Goal: Task Accomplishment & Management: Use online tool/utility

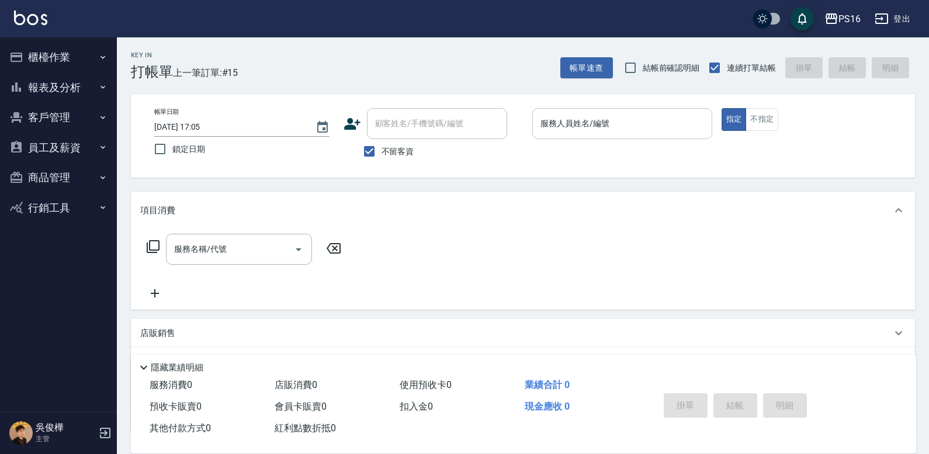
click at [566, 130] on input "服務人員姓名/編號" at bounding box center [623, 123] width 170 height 20
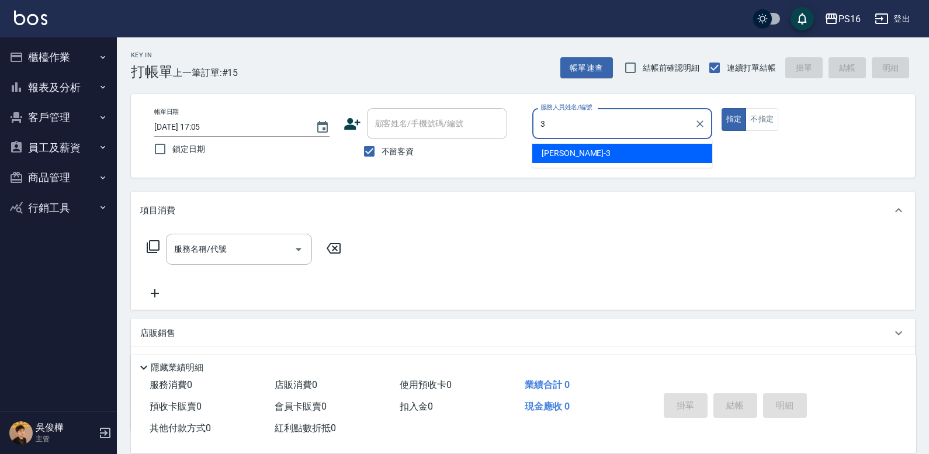
type input "[PERSON_NAME]-3"
type button "true"
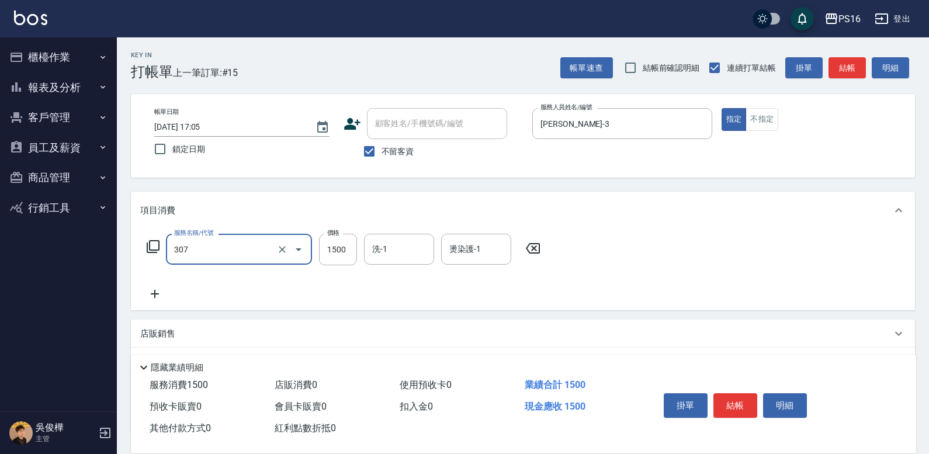
type input "EF麥拉寧燙髮1500(307)"
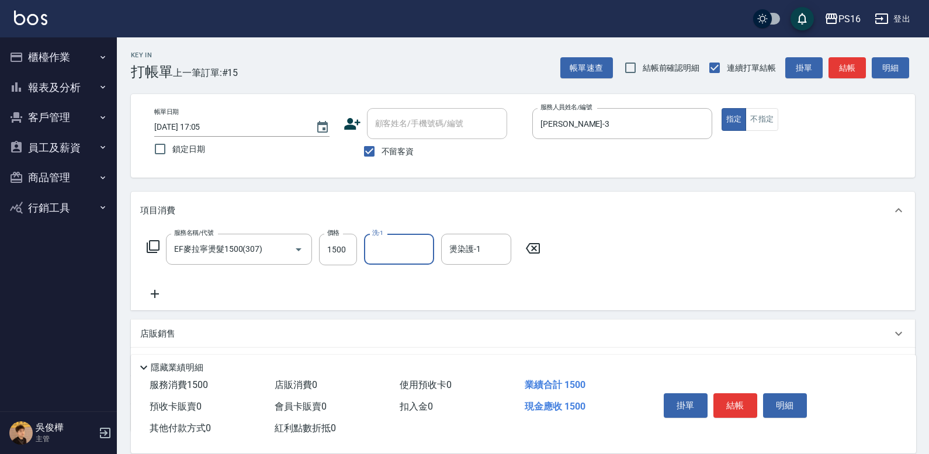
type input "2"
type input "[PERSON_NAME]-3"
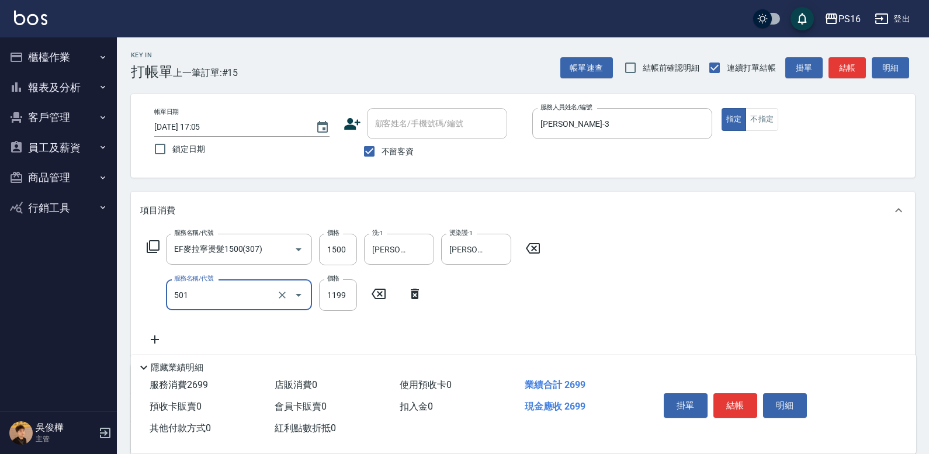
type input "染髮(501)"
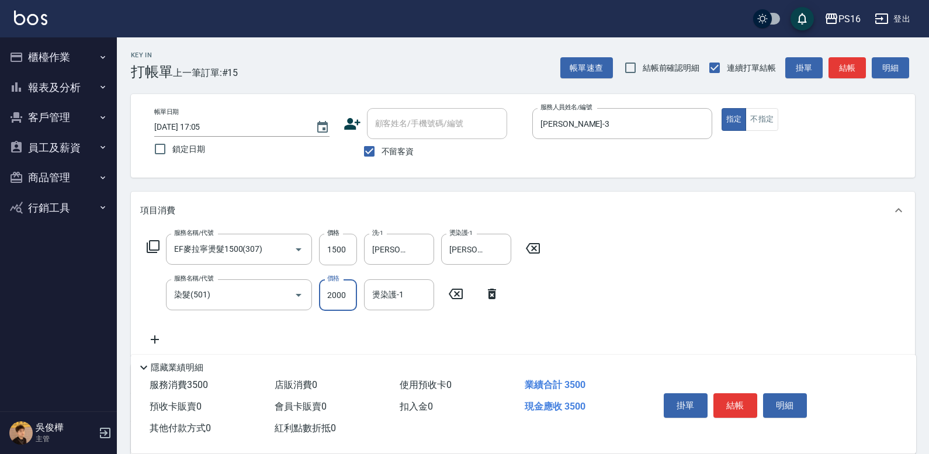
type input "2000"
type input "[PERSON_NAME]-3"
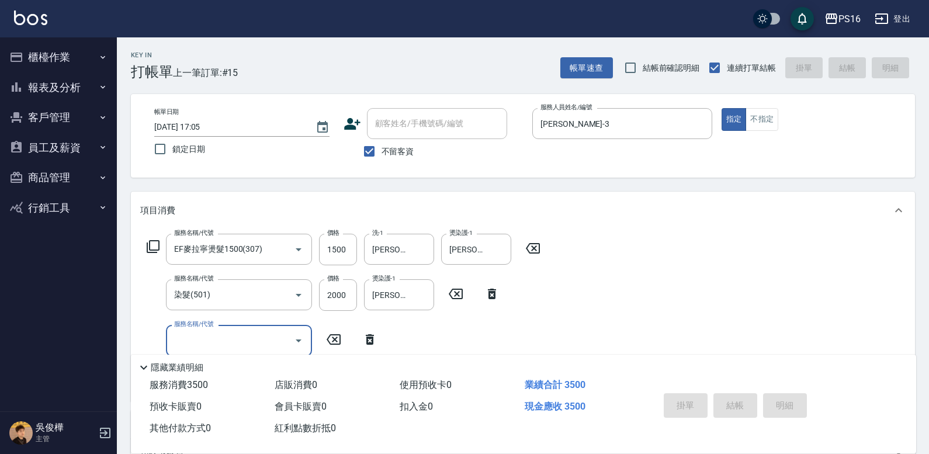
type input "[DATE] 18:39"
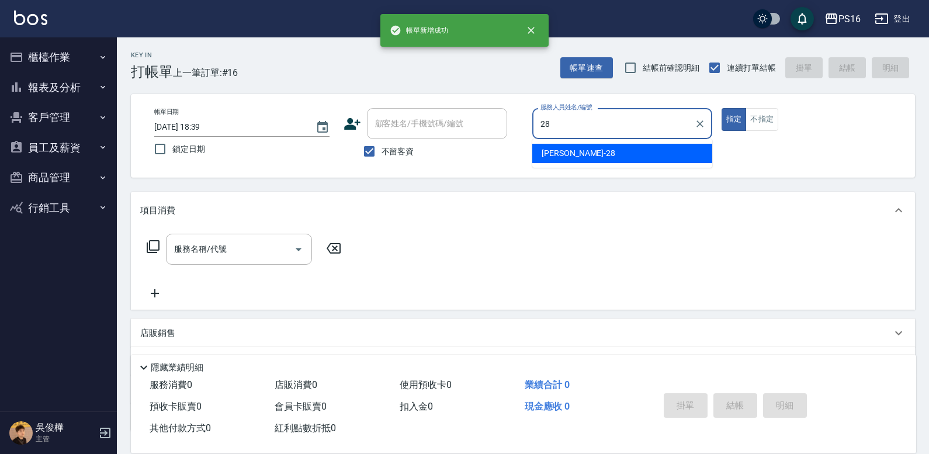
type input "[PERSON_NAME]-28"
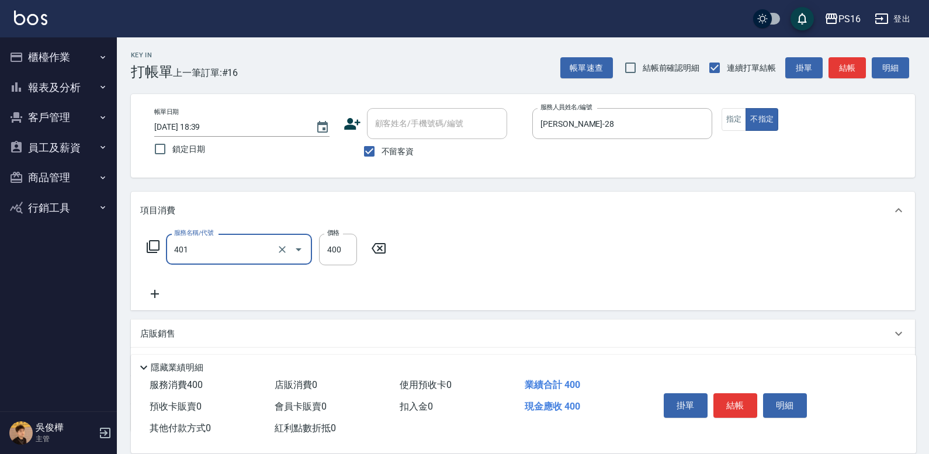
type input "剪髮(401)"
type input "200"
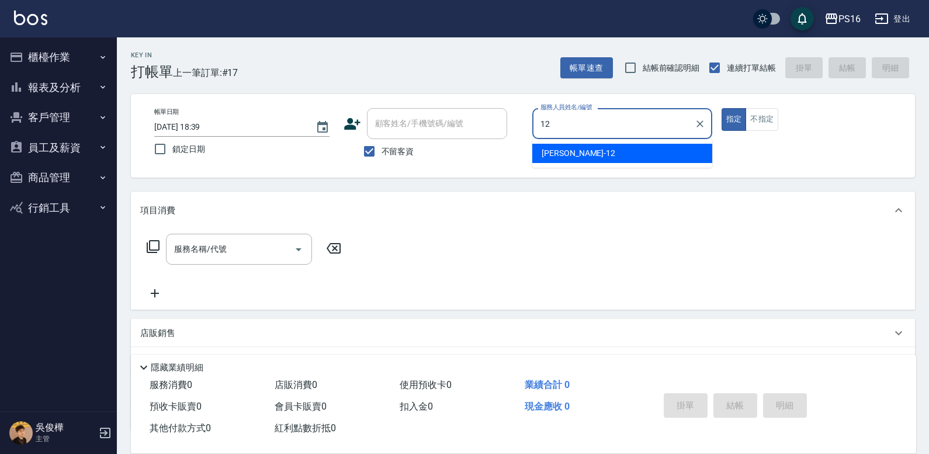
type input "[PERSON_NAME]-12"
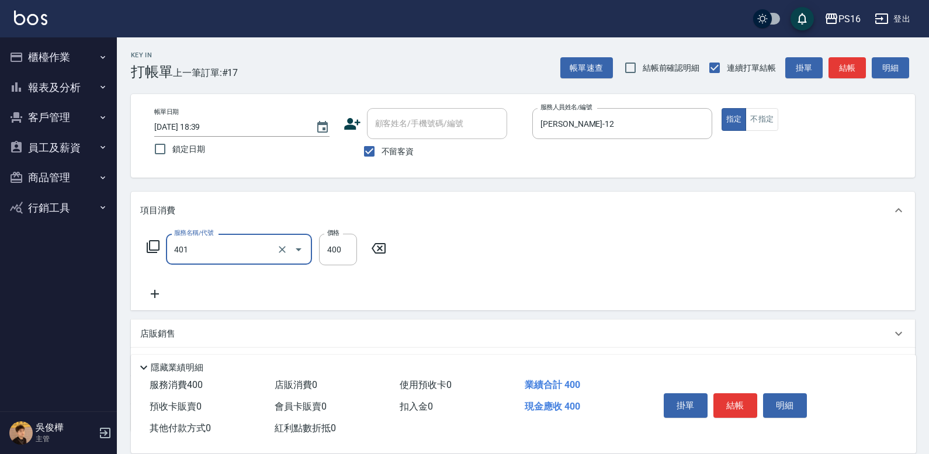
type input "剪髮(401)"
type input "300"
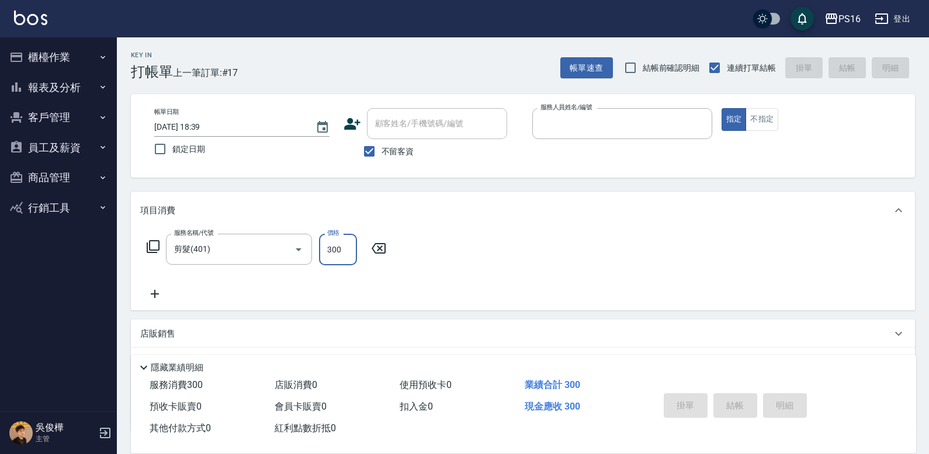
type input "[DATE] 18:40"
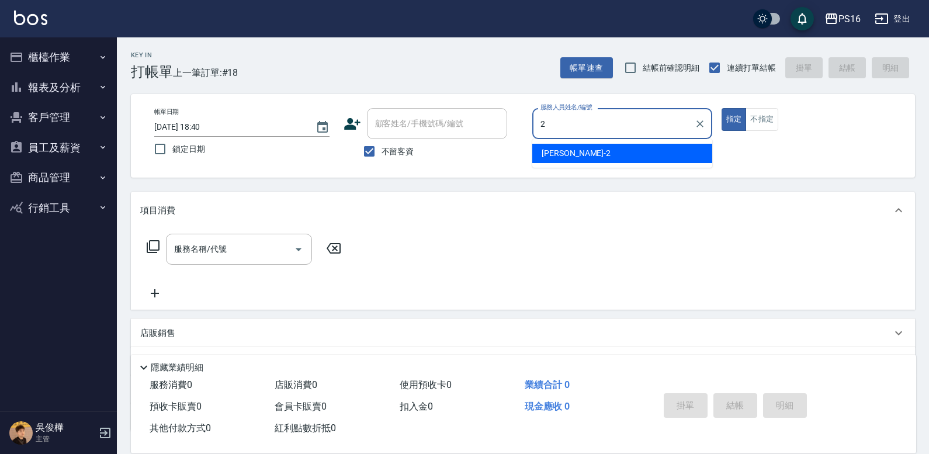
type input "[PERSON_NAME]-2"
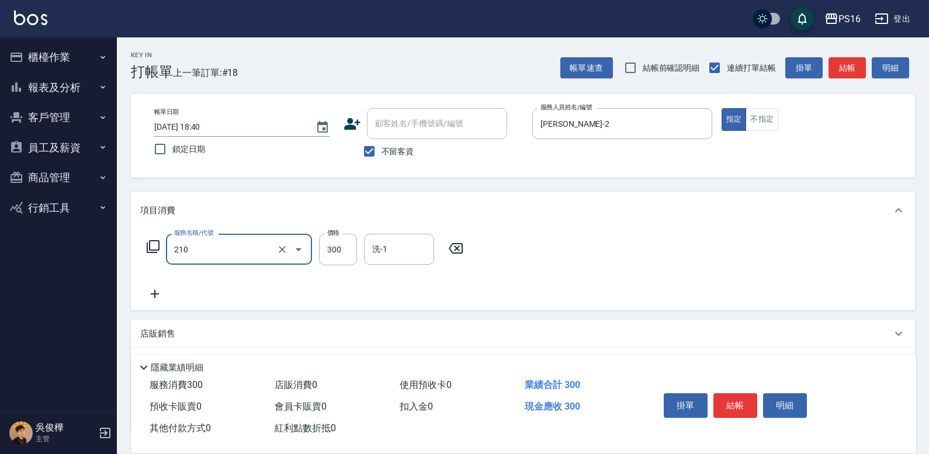
type input "[PERSON_NAME]洗髮精(210)"
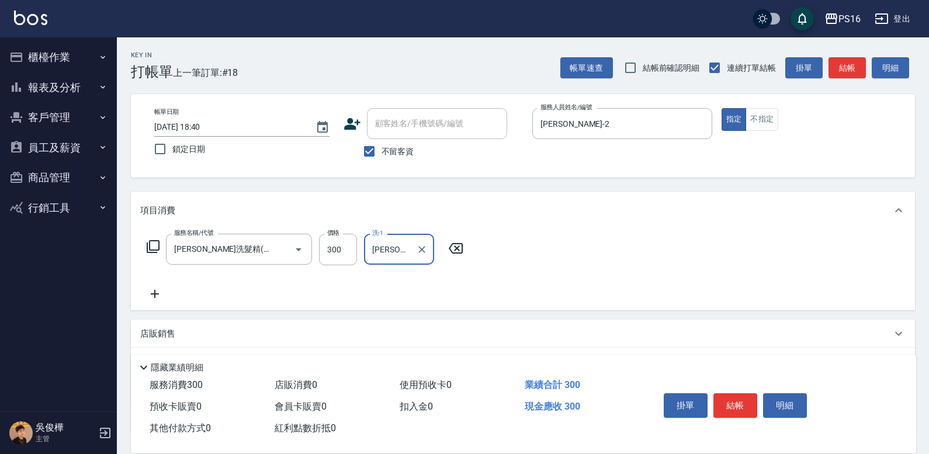
type input "[PERSON_NAME]-20"
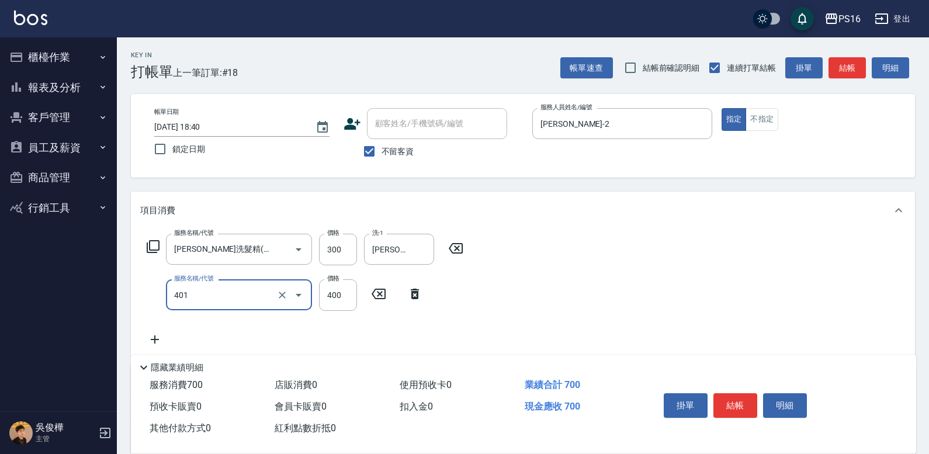
type input "剪髮(401)"
type input "300"
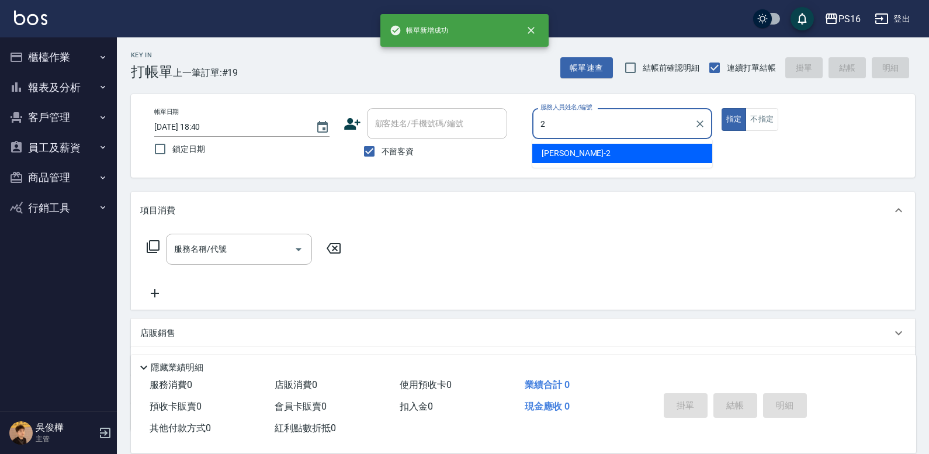
type input "[PERSON_NAME]-2"
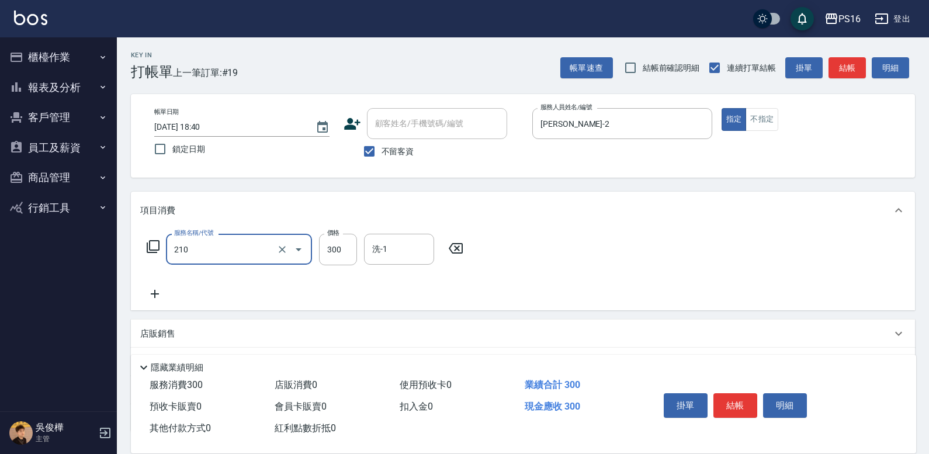
type input "[PERSON_NAME]洗髮精(210)"
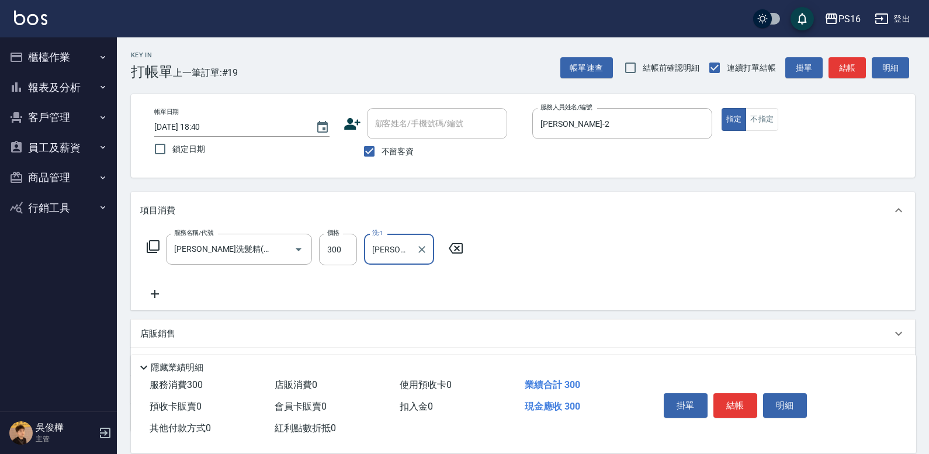
type input "[PERSON_NAME]-24"
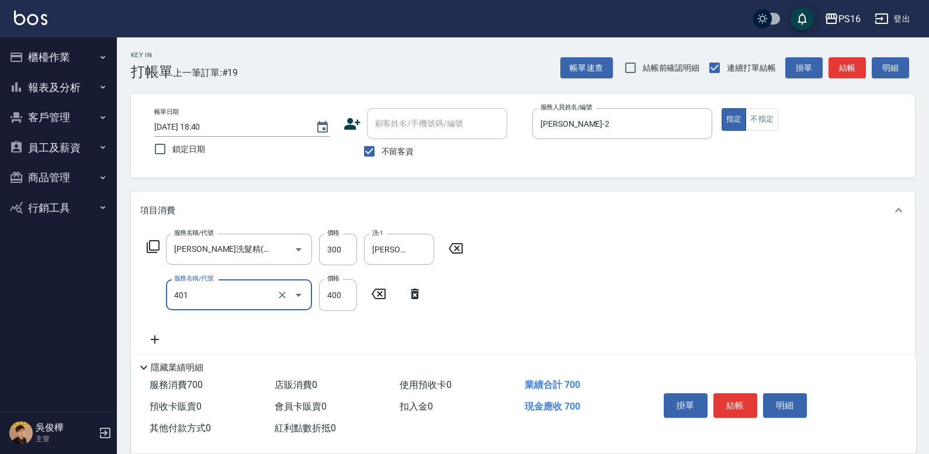
type input "剪髮(401)"
type input "300"
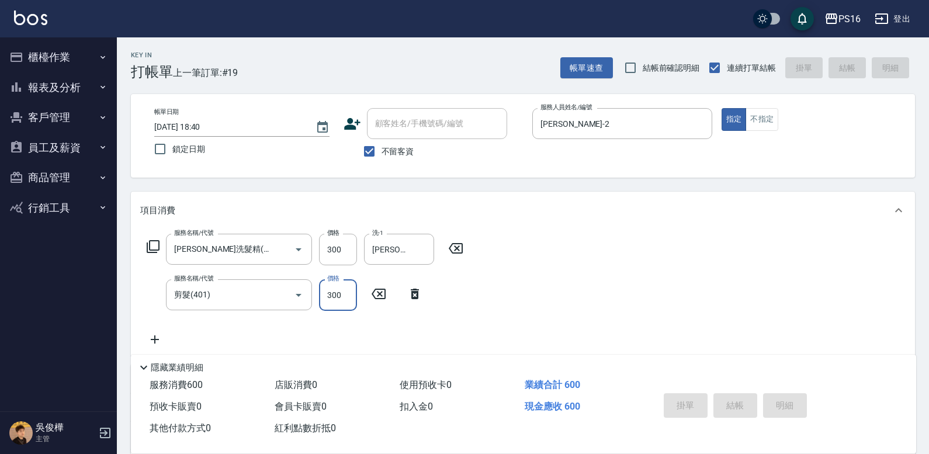
type input "[DATE] 18:41"
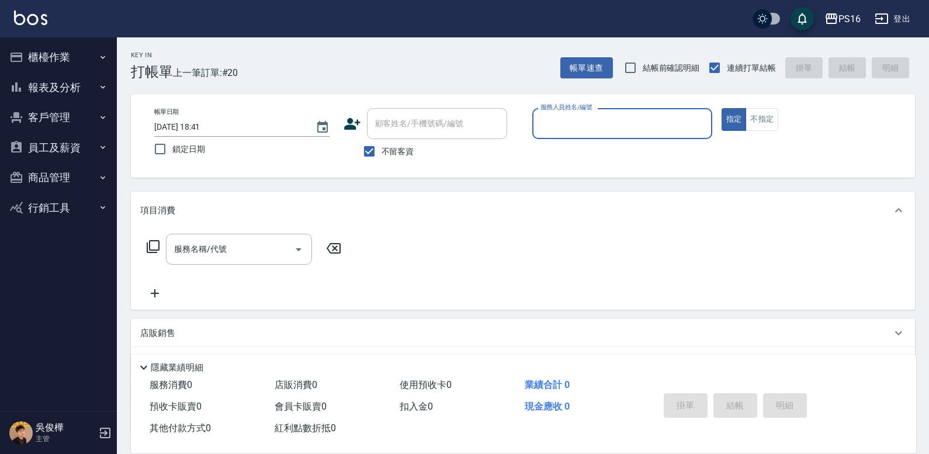
click at [89, 88] on button "報表及分析" at bounding box center [59, 87] width 108 height 30
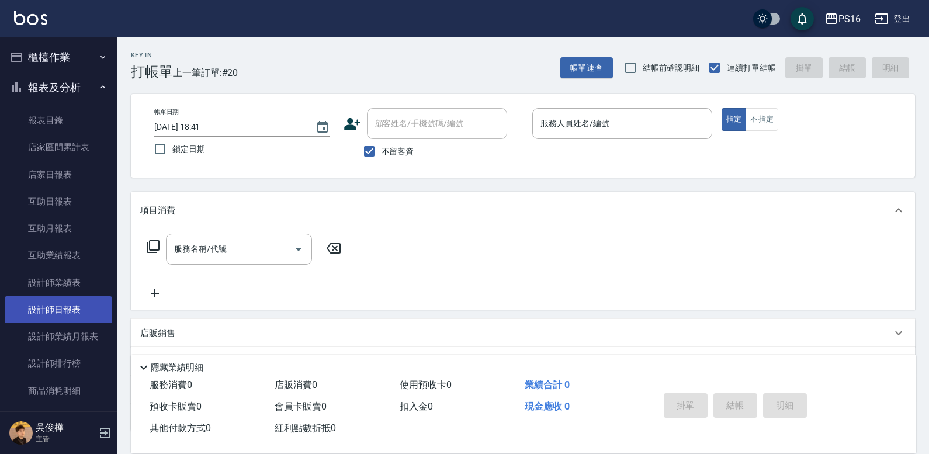
click at [80, 298] on link "設計師日報表" at bounding box center [59, 309] width 108 height 27
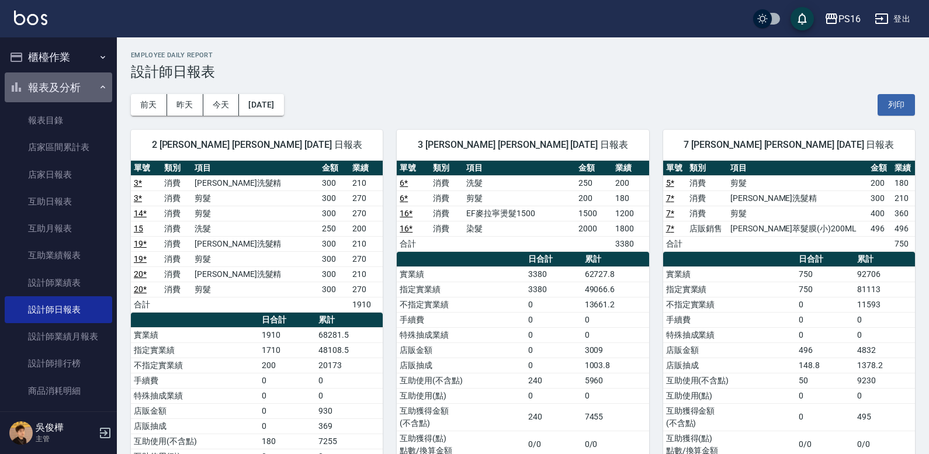
click at [77, 83] on button "報表及分析" at bounding box center [59, 87] width 108 height 30
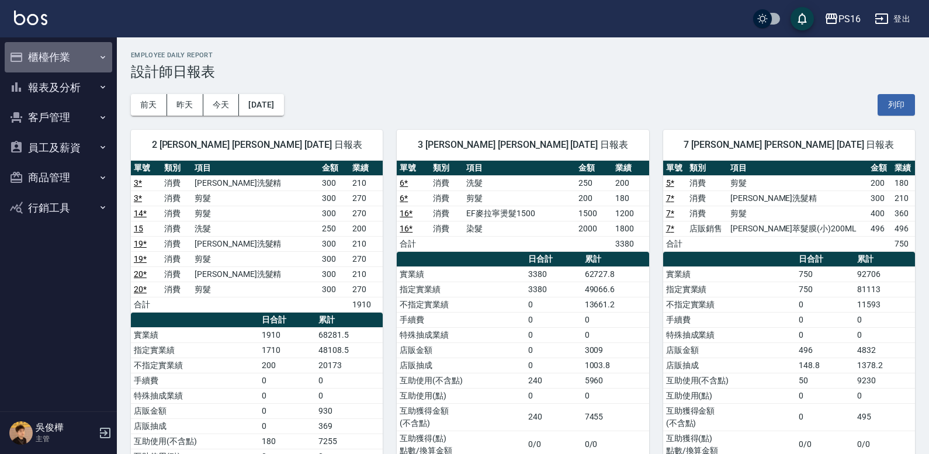
drag, startPoint x: 85, startPoint y: 58, endPoint x: 94, endPoint y: 75, distance: 19.1
click at [87, 58] on button "櫃檯作業" at bounding box center [59, 57] width 108 height 30
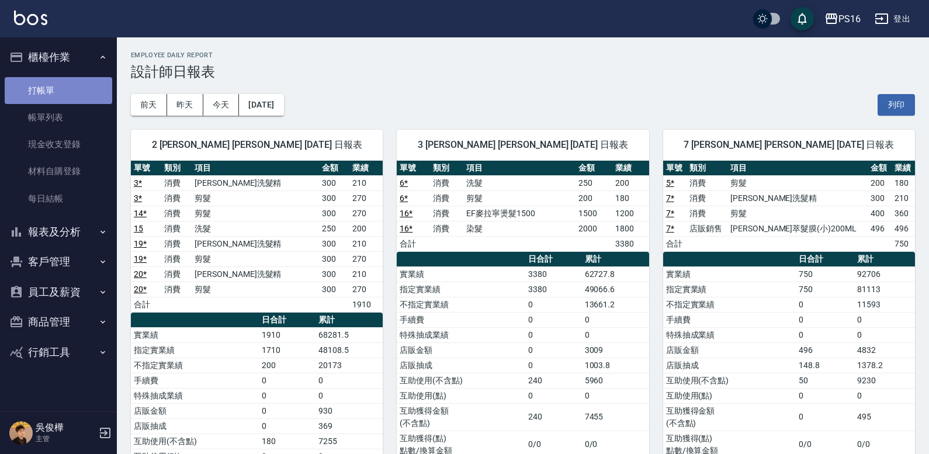
click at [96, 93] on link "打帳單" at bounding box center [59, 90] width 108 height 27
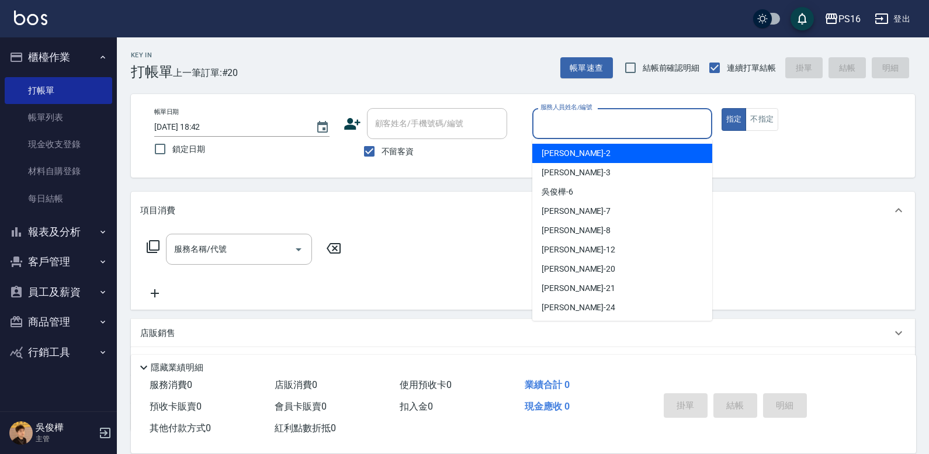
click at [624, 126] on input "服務人員姓名/編號" at bounding box center [623, 123] width 170 height 20
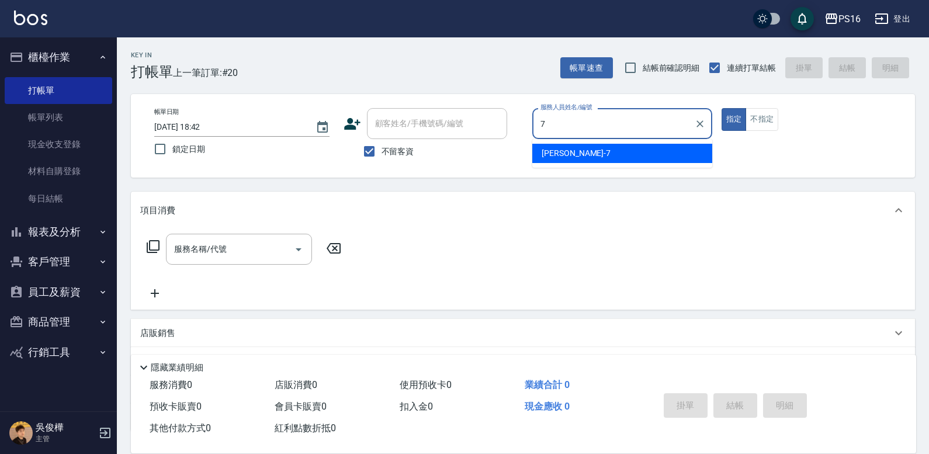
type input "[PERSON_NAME]-7"
type button "true"
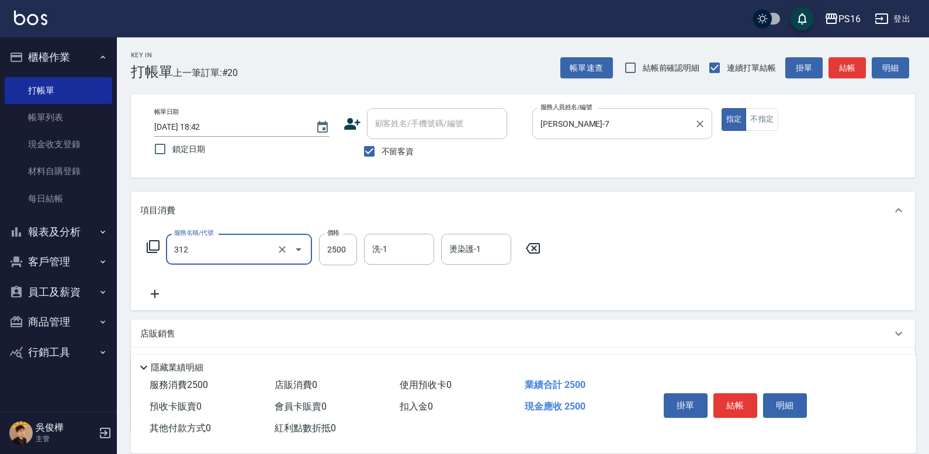
type input "有氧水離子燙2500(312)"
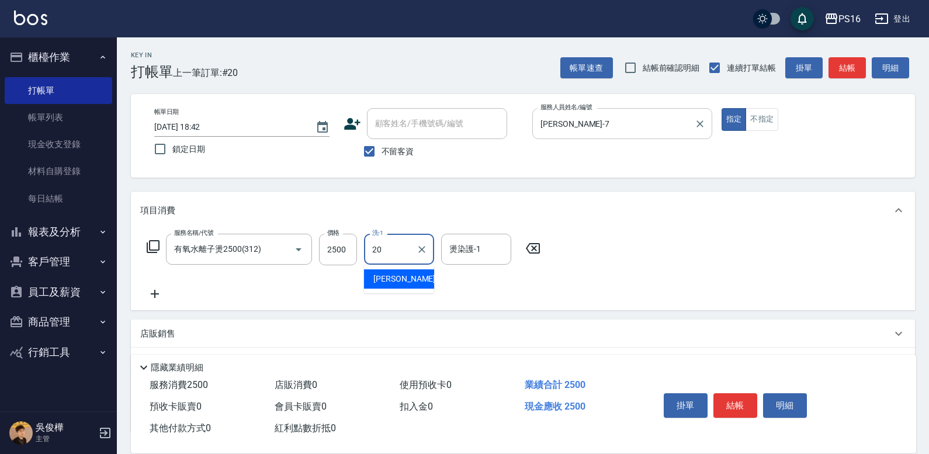
type input "[PERSON_NAME]-20"
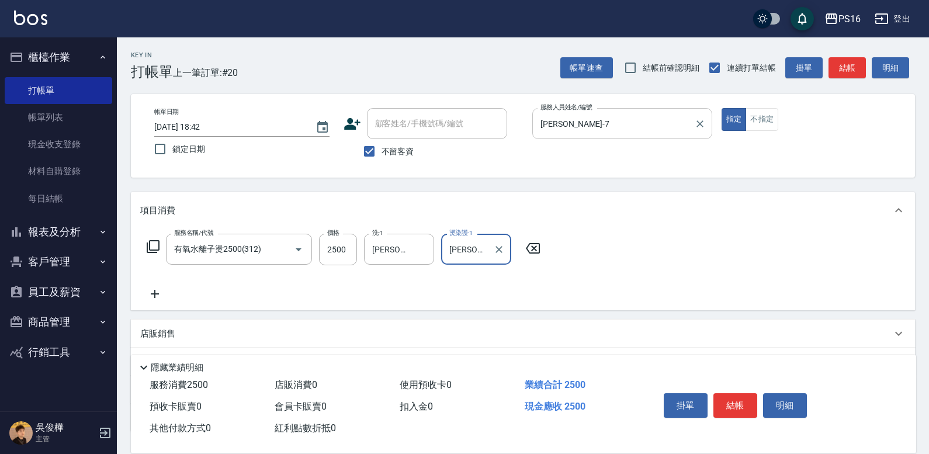
type input "[PERSON_NAME]-20"
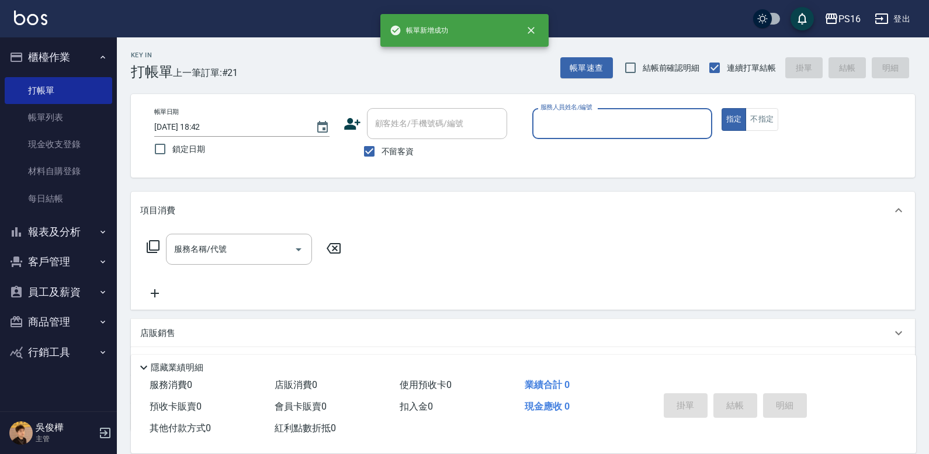
click at [93, 231] on button "報表及分析" at bounding box center [59, 232] width 108 height 30
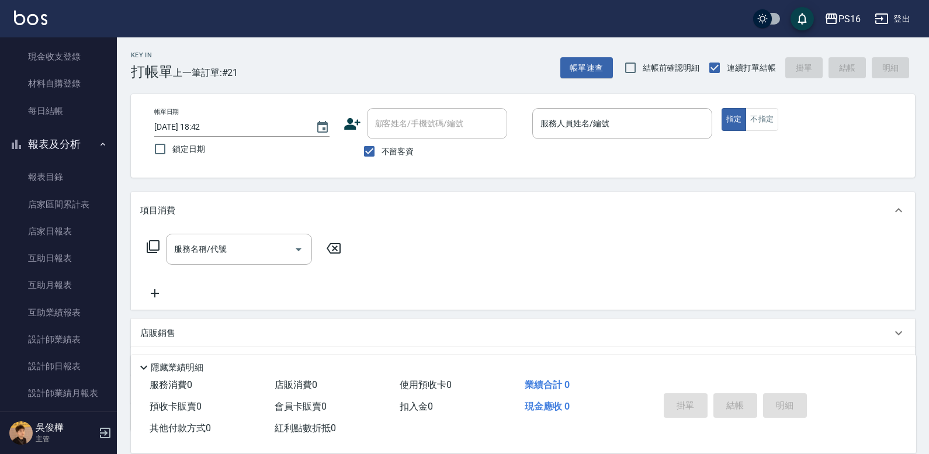
scroll to position [100, 0]
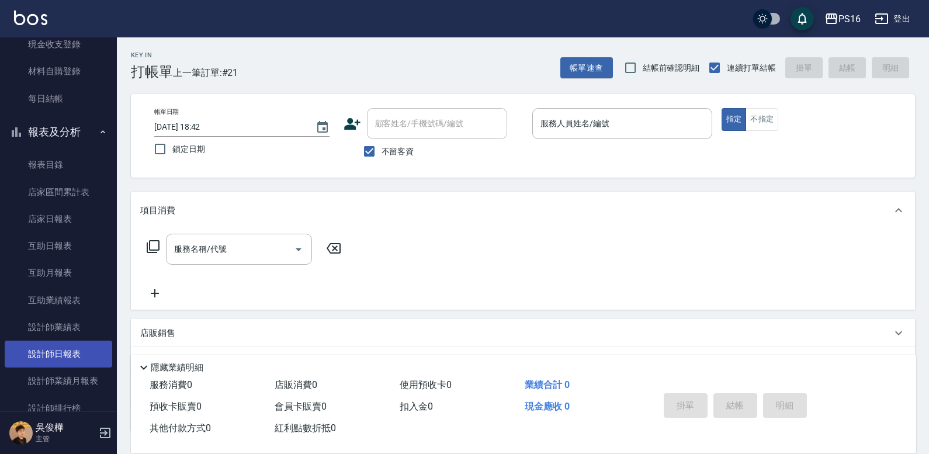
click at [49, 356] on link "設計師日報表" at bounding box center [59, 354] width 108 height 27
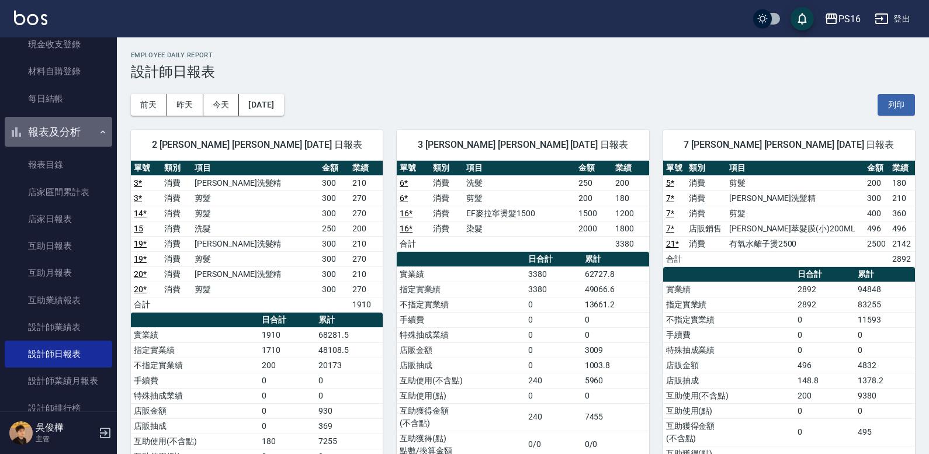
click at [80, 125] on button "報表及分析" at bounding box center [59, 132] width 108 height 30
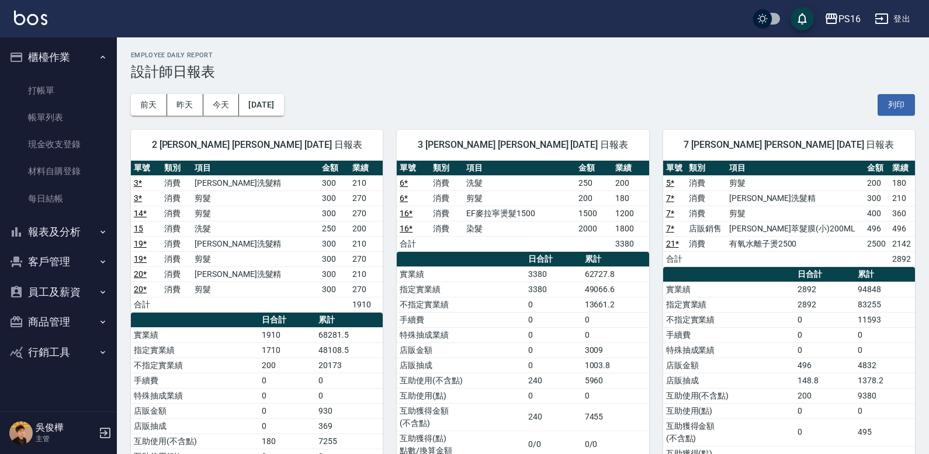
click at [91, 54] on button "櫃檯作業" at bounding box center [59, 57] width 108 height 30
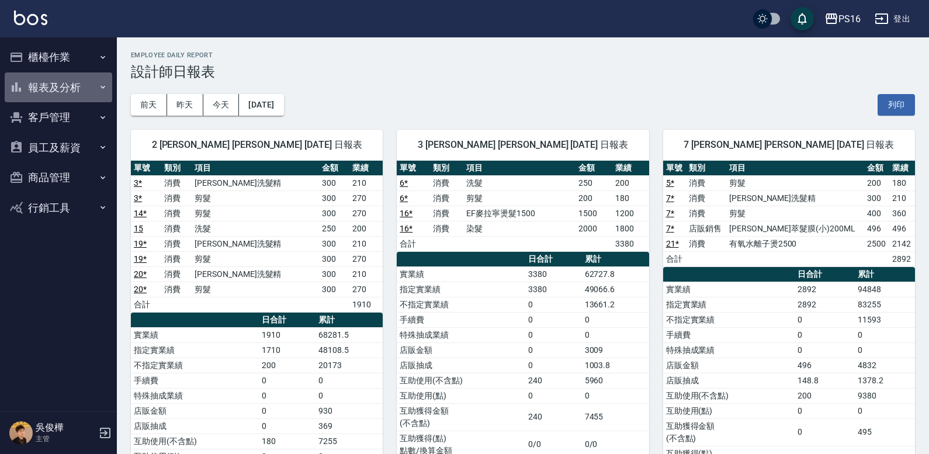
click at [75, 85] on button "報表及分析" at bounding box center [59, 87] width 108 height 30
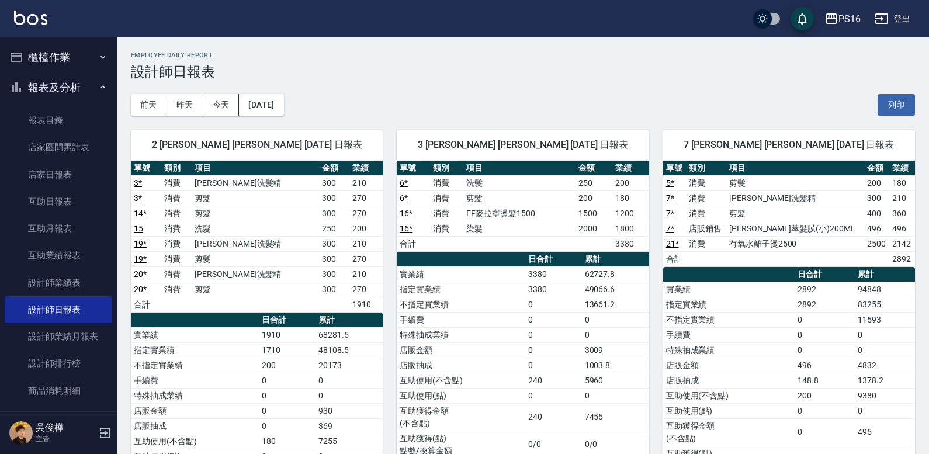
click at [98, 59] on icon "button" at bounding box center [102, 57] width 9 height 9
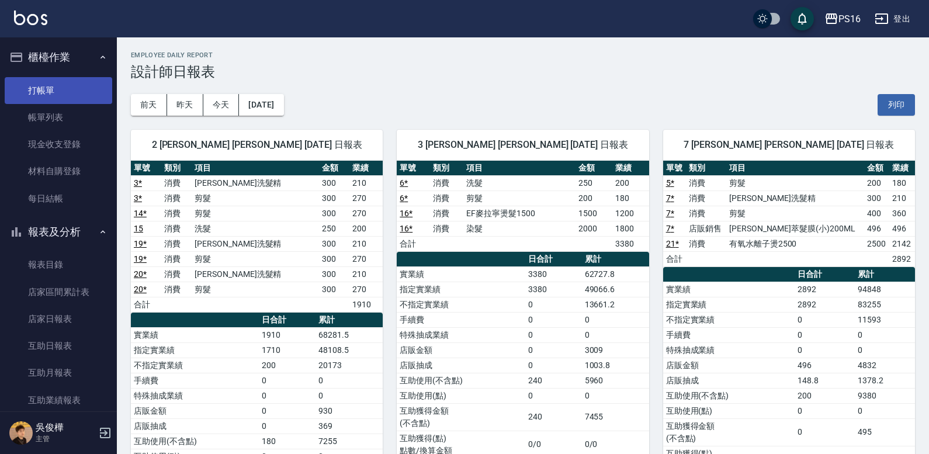
click at [72, 87] on link "打帳單" at bounding box center [59, 90] width 108 height 27
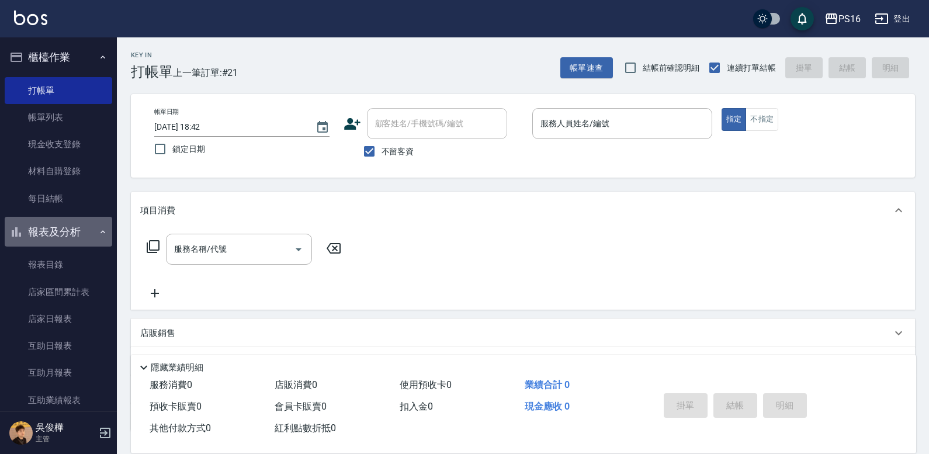
click at [98, 234] on icon "button" at bounding box center [102, 231] width 9 height 9
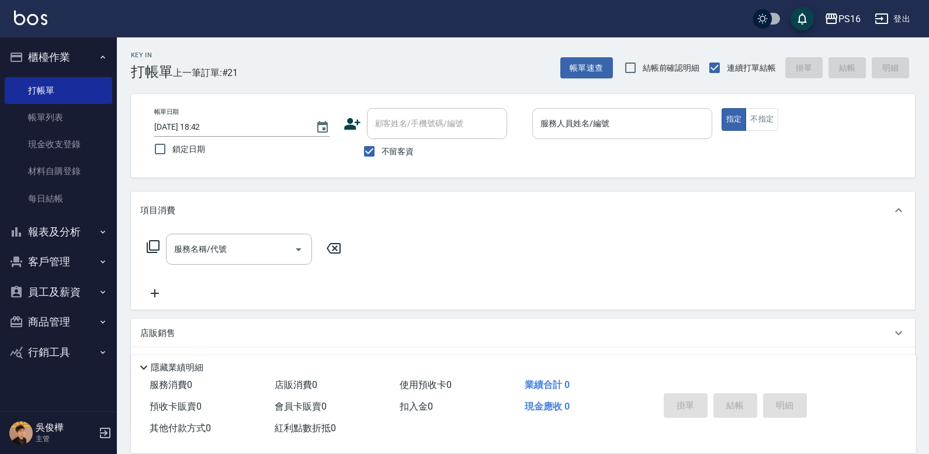
click at [685, 136] on div "服務人員姓名/編號" at bounding box center [623, 123] width 180 height 31
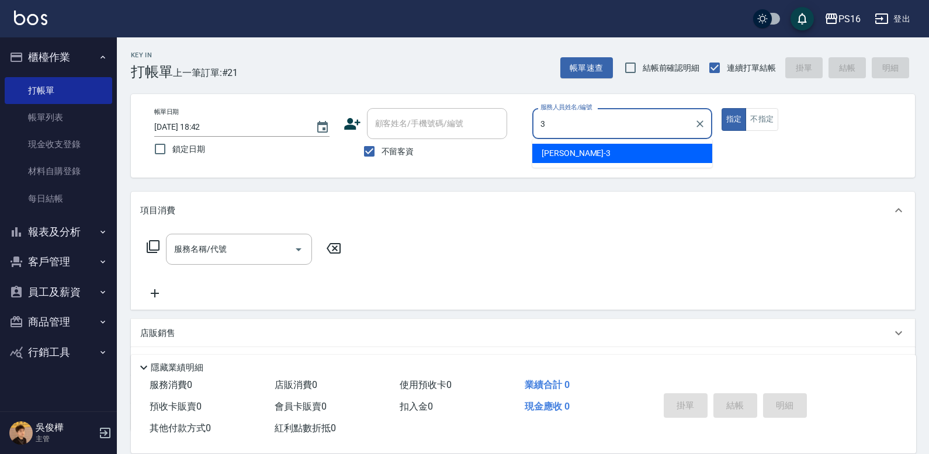
type input "[PERSON_NAME]-3"
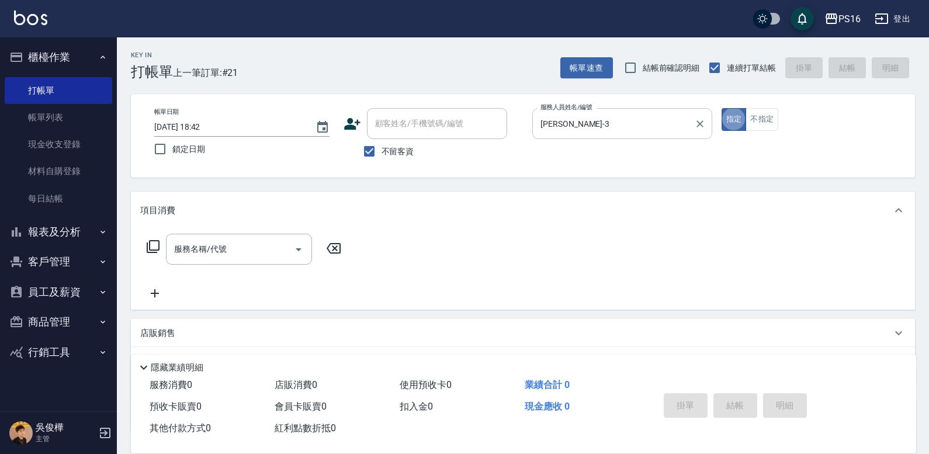
type button "true"
type input "2"
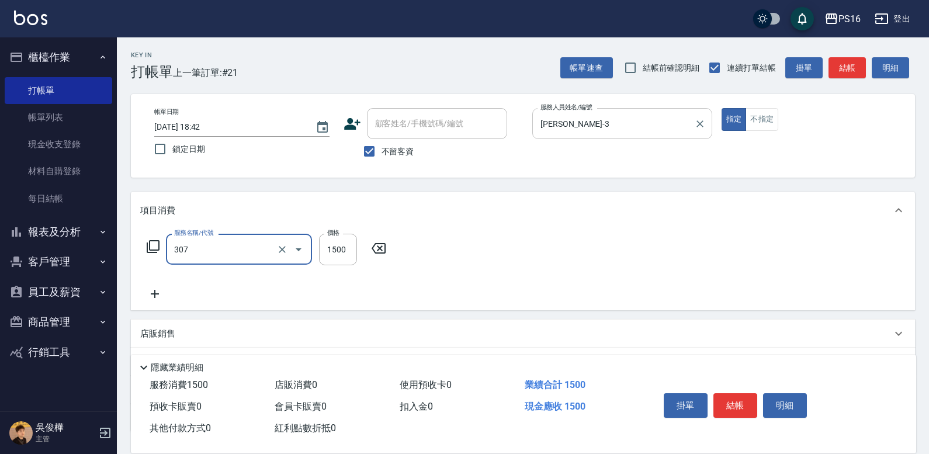
type input "EF麥拉寧燙髮1500(307)"
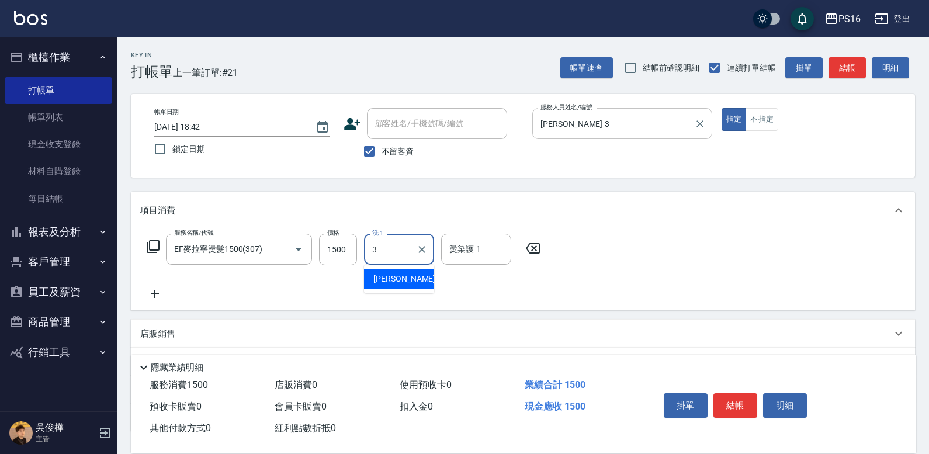
type input "[PERSON_NAME]-3"
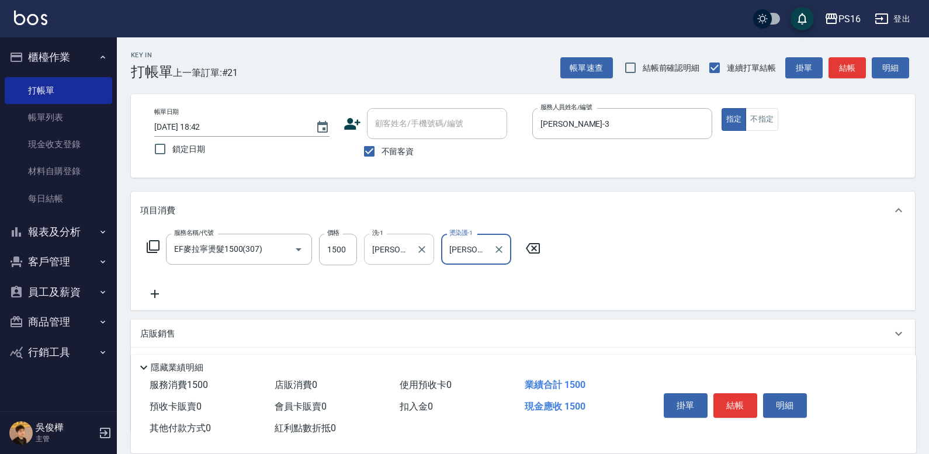
click at [399, 264] on div "[PERSON_NAME]-3 洗-1" at bounding box center [399, 249] width 70 height 31
type input "[PERSON_NAME]-3"
type input "簡"
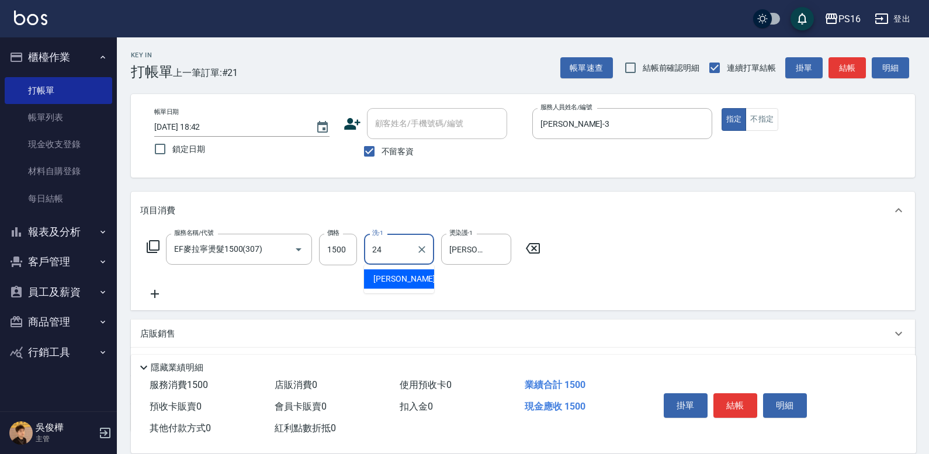
type input "[PERSON_NAME]-24"
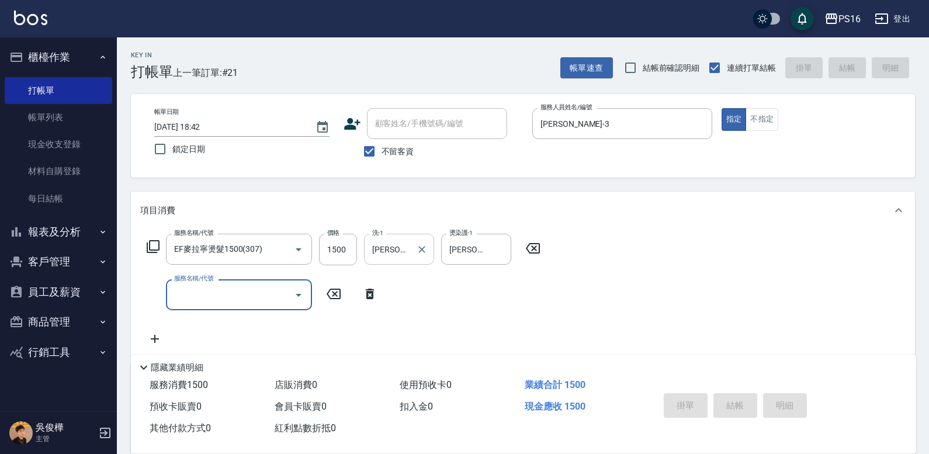
type input "[DATE] 18:50"
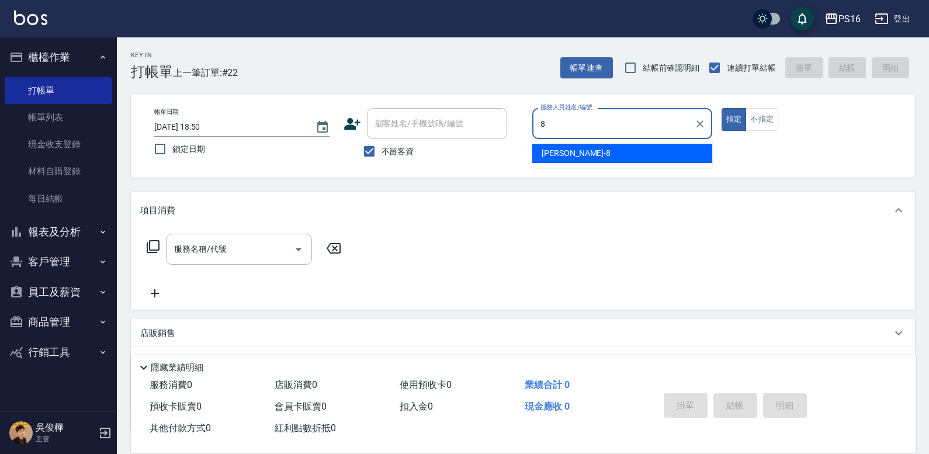
type input "[PERSON_NAME]-8"
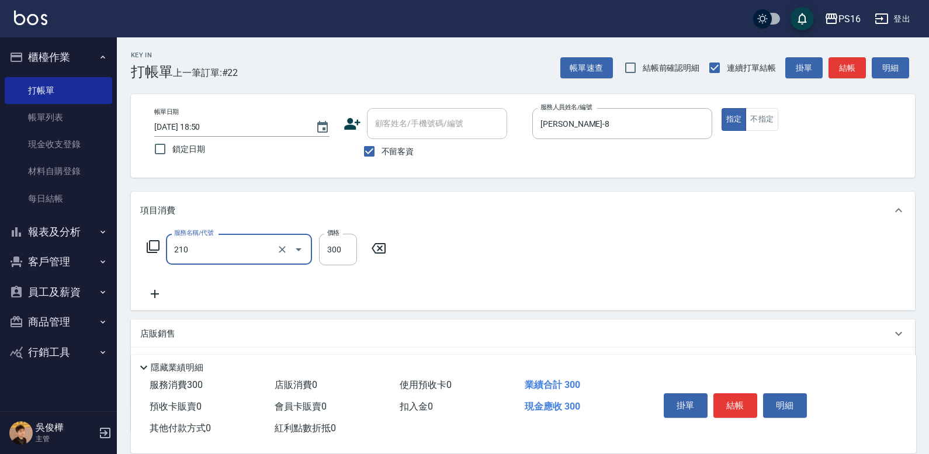
type input "[PERSON_NAME]洗髮精(210)"
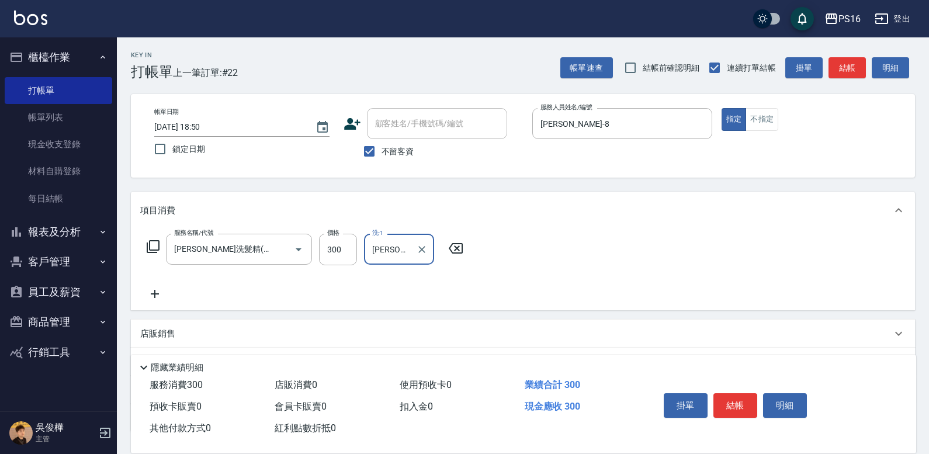
type input "[PERSON_NAME]-28"
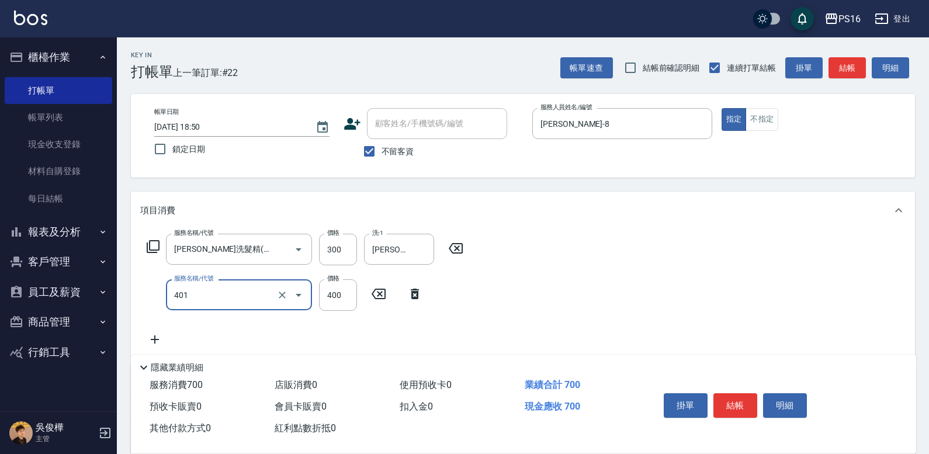
type input "剪髮(401)"
type input "250"
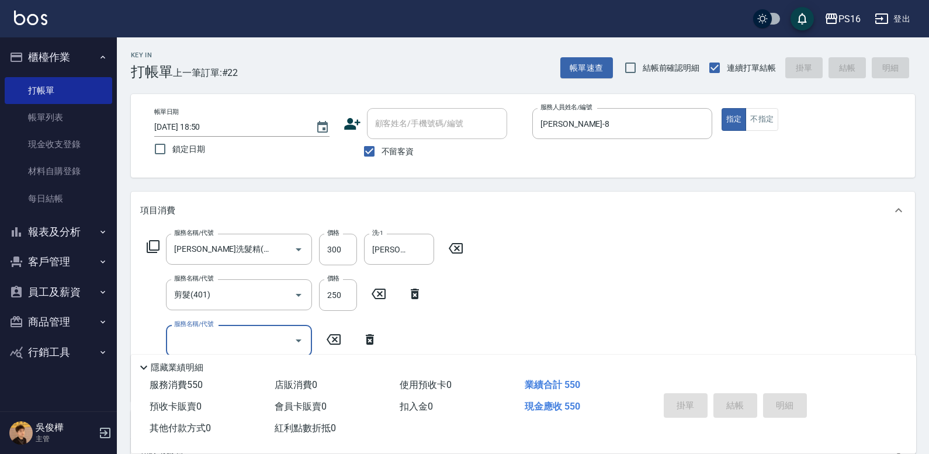
type input "[DATE] 19:20"
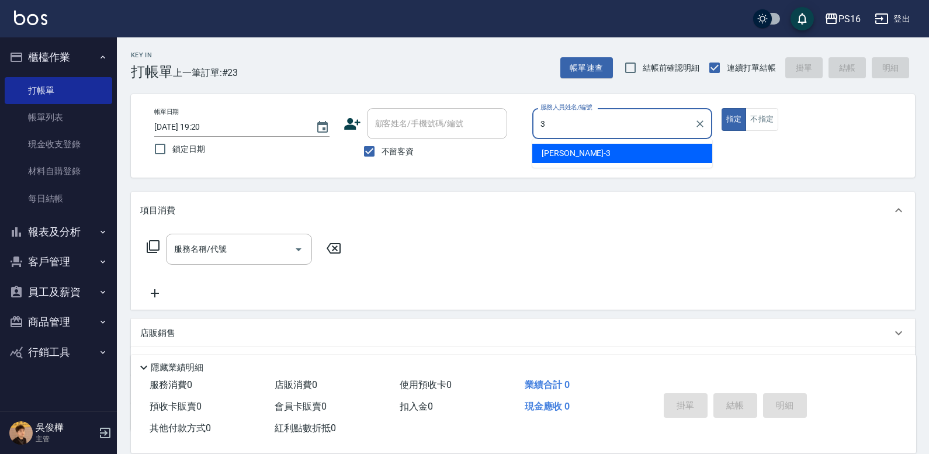
type input "[PERSON_NAME]-3"
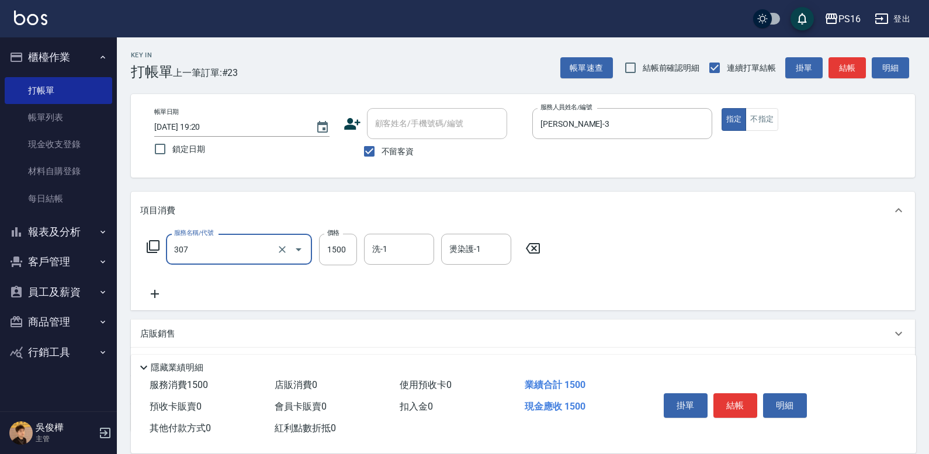
type input "EF麥拉寧燙髮1500(307)"
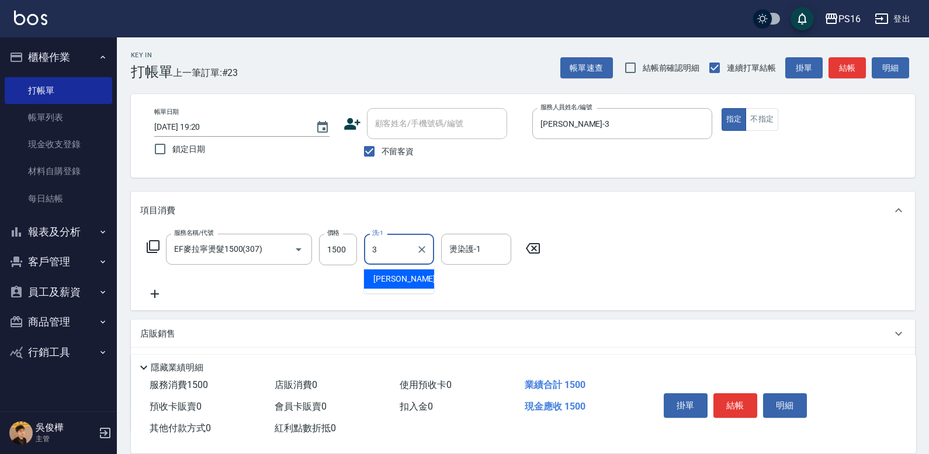
type input "[PERSON_NAME]-3"
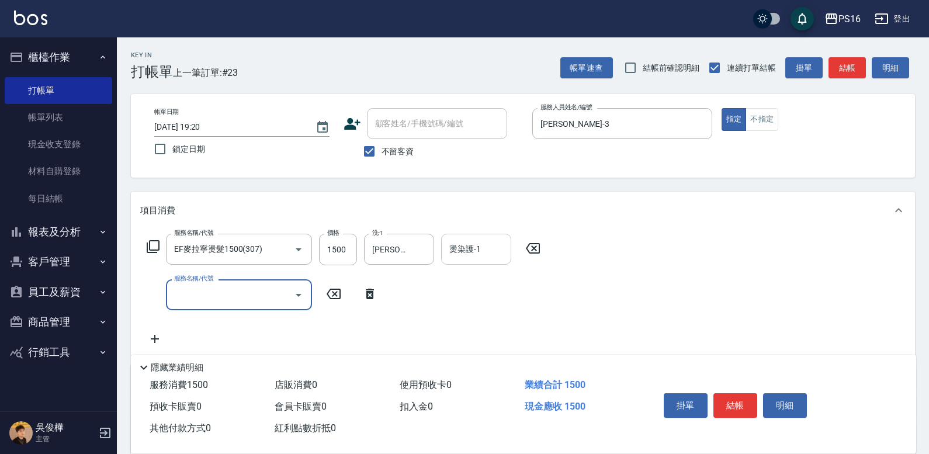
click at [461, 258] on input "燙染護-1" at bounding box center [477, 249] width 60 height 20
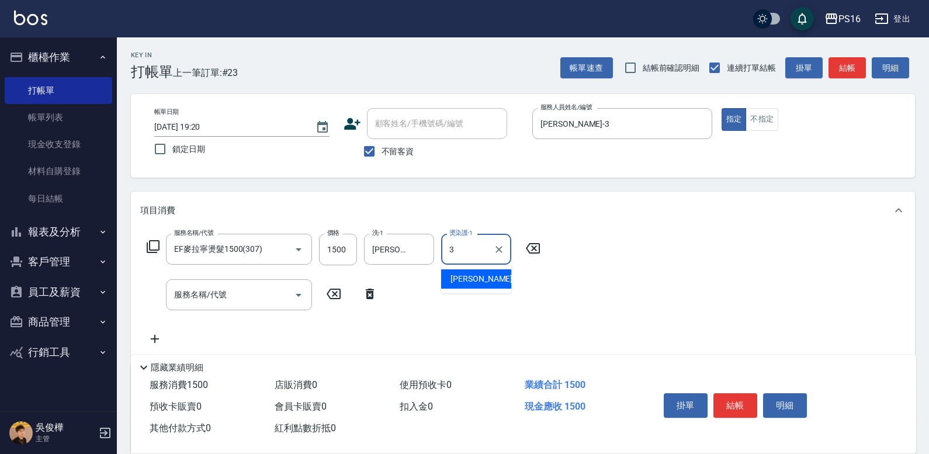
type input "[PERSON_NAME]-3"
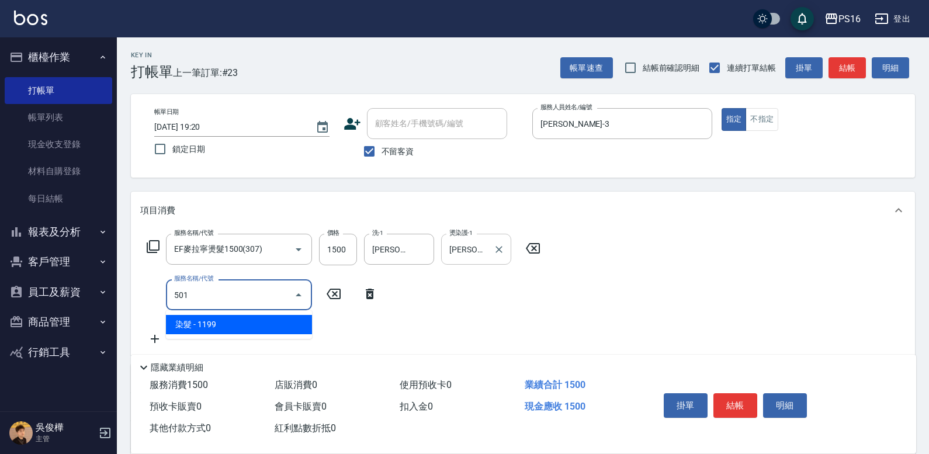
type input "染髮(501)"
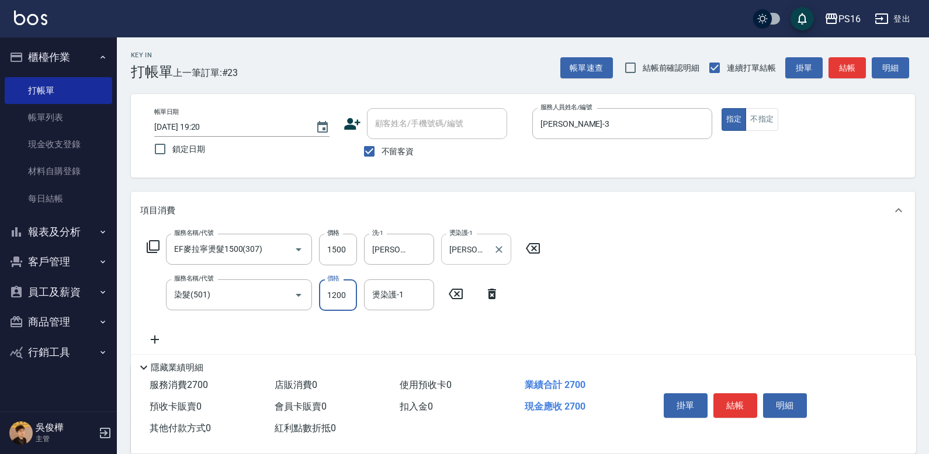
type input "1200"
type input "[PERSON_NAME]-3"
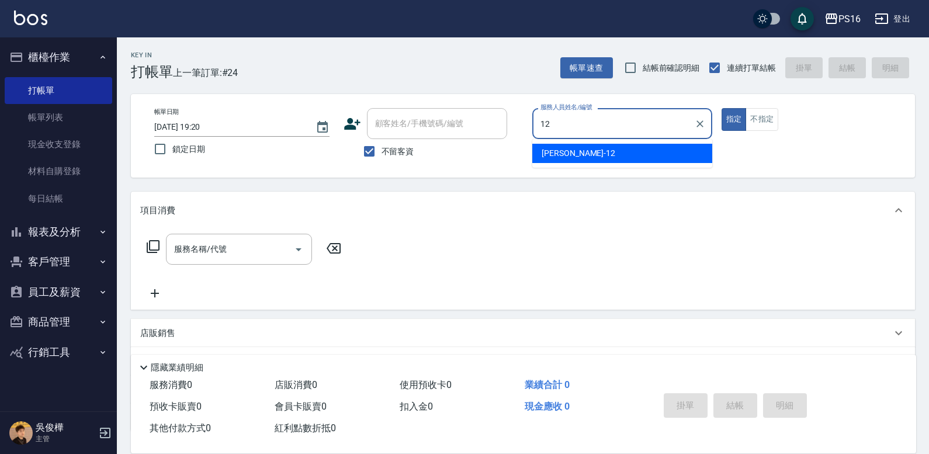
type input "[PERSON_NAME]-12"
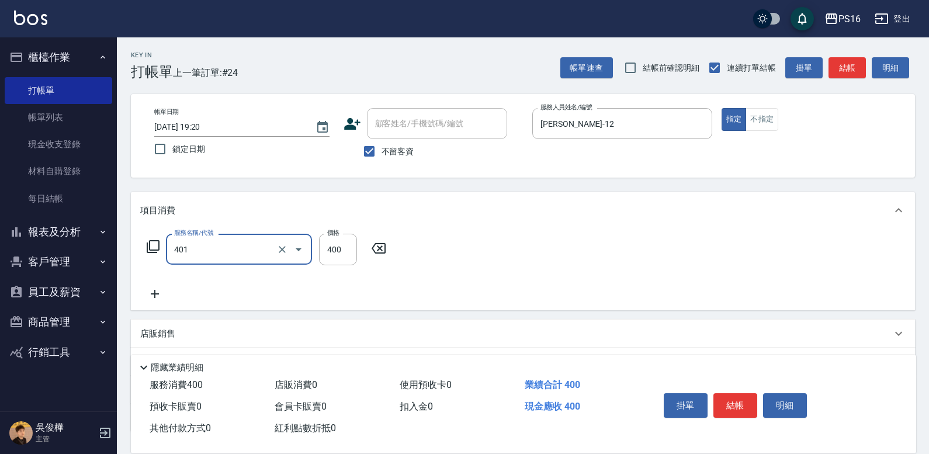
type input "剪髮(401)"
type input "300"
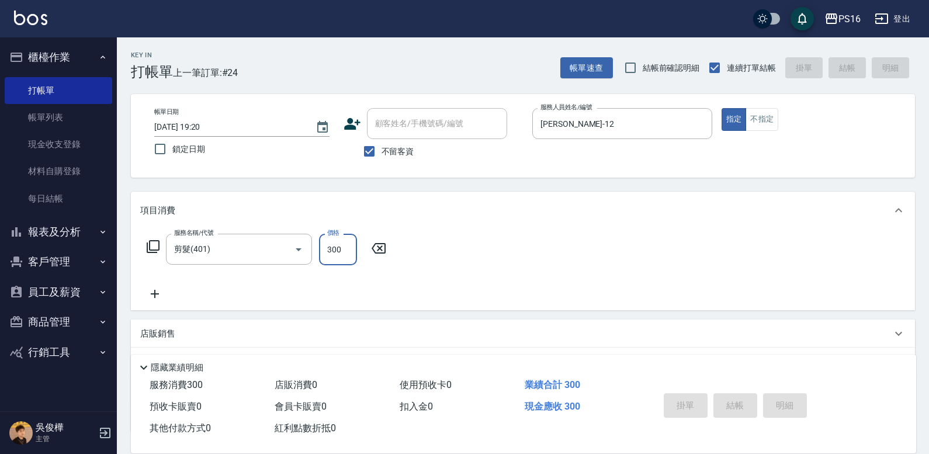
type input "[DATE] 19:28"
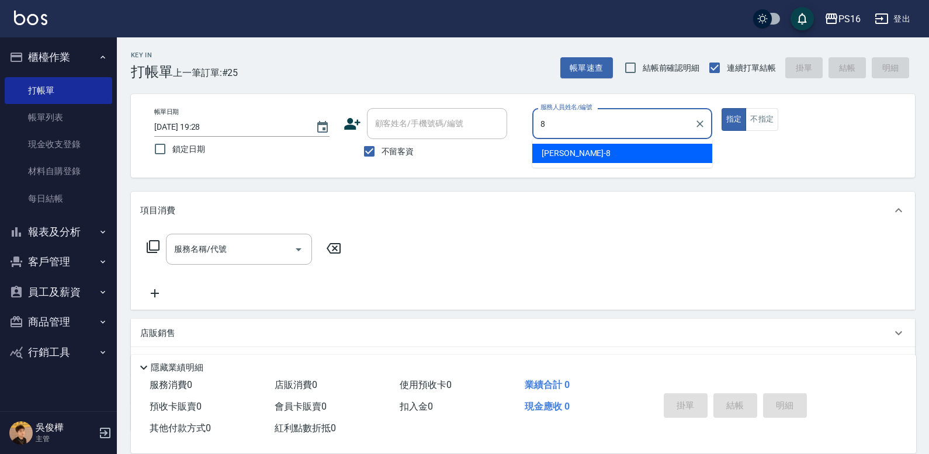
type input "[PERSON_NAME]-8"
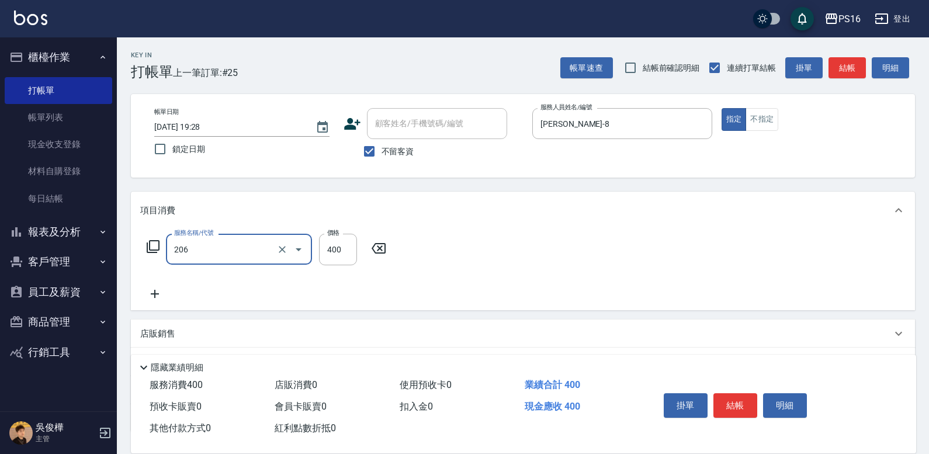
type input "健康洗(206)"
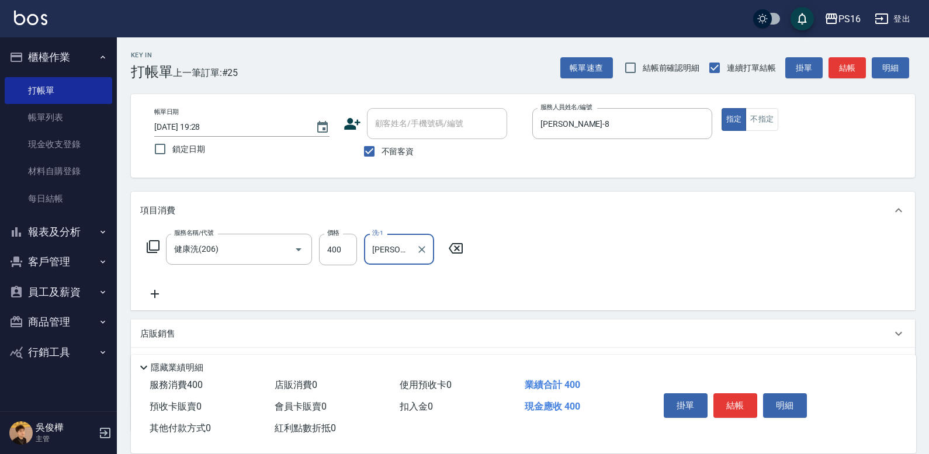
type input "[PERSON_NAME]-28"
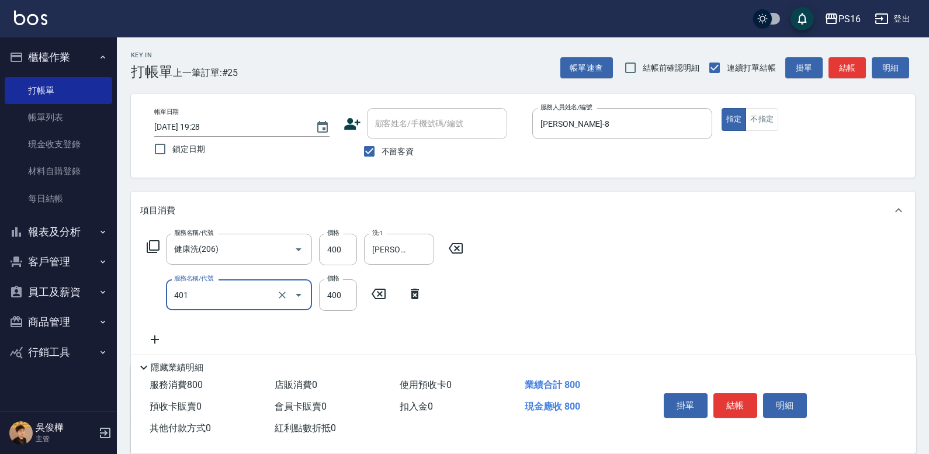
type input "剪髮(401)"
type input "200"
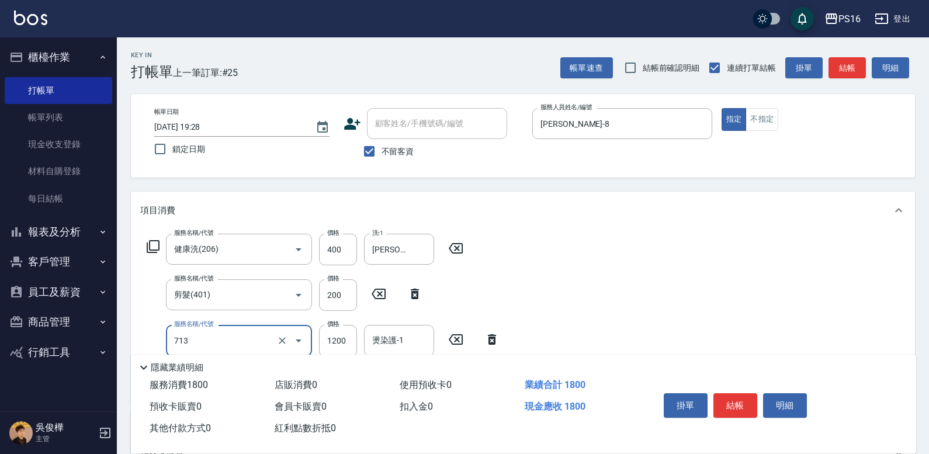
type input "水樣結構式1200(713)"
type input "840"
type input "[PERSON_NAME]-28"
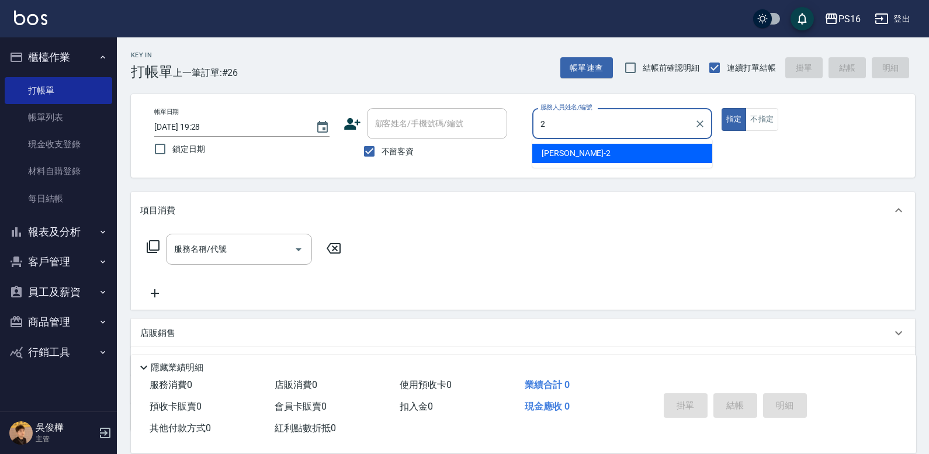
type input "[PERSON_NAME]-2"
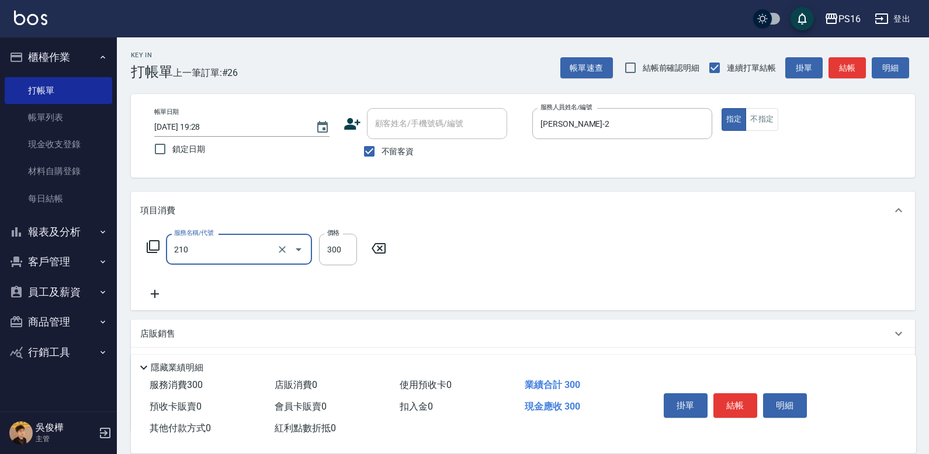
type input "[PERSON_NAME]洗髮精(210)"
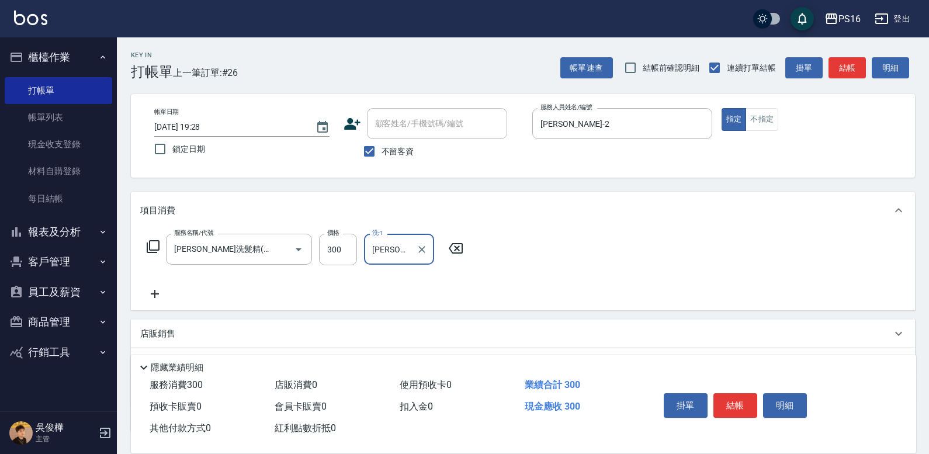
type input "[PERSON_NAME]-24"
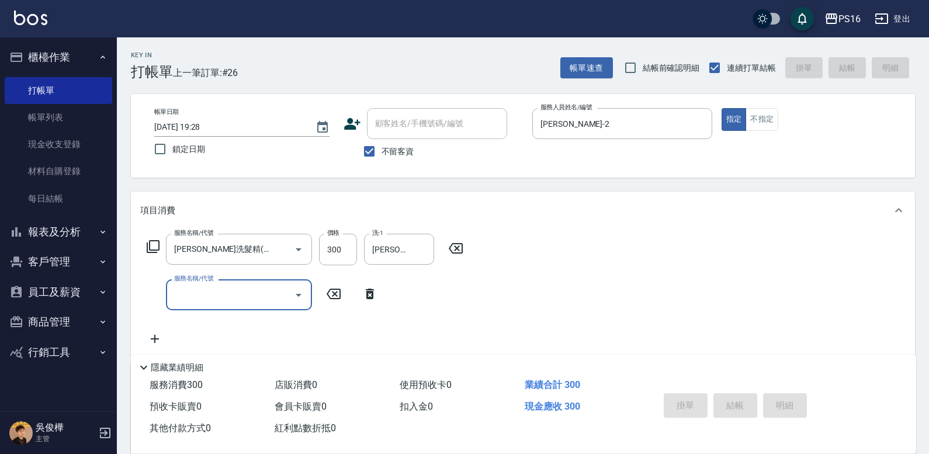
type input "[DATE] 19:46"
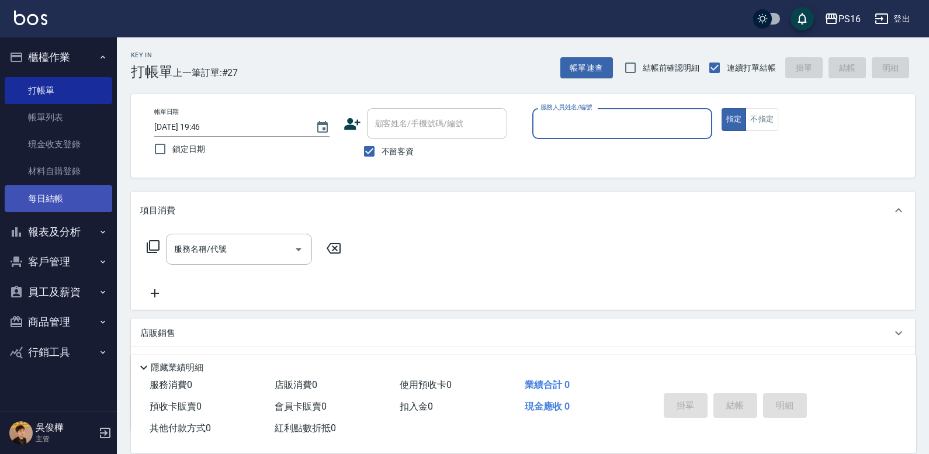
click at [40, 189] on link "每日結帳" at bounding box center [59, 198] width 108 height 27
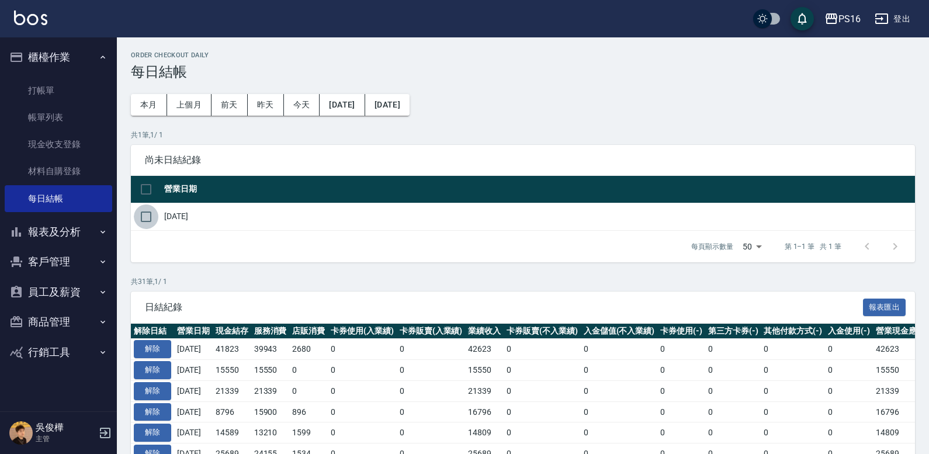
click at [156, 220] on input "checkbox" at bounding box center [146, 217] width 25 height 25
checkbox input "true"
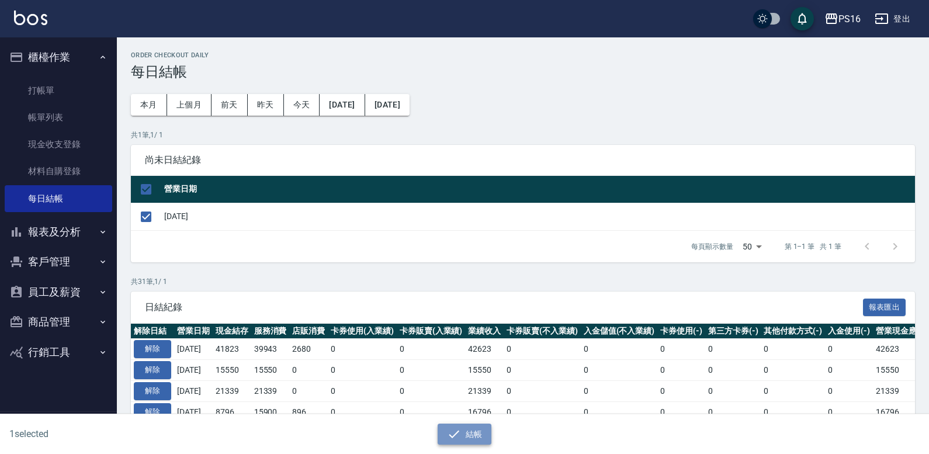
click at [458, 433] on icon "button" at bounding box center [454, 434] width 14 height 14
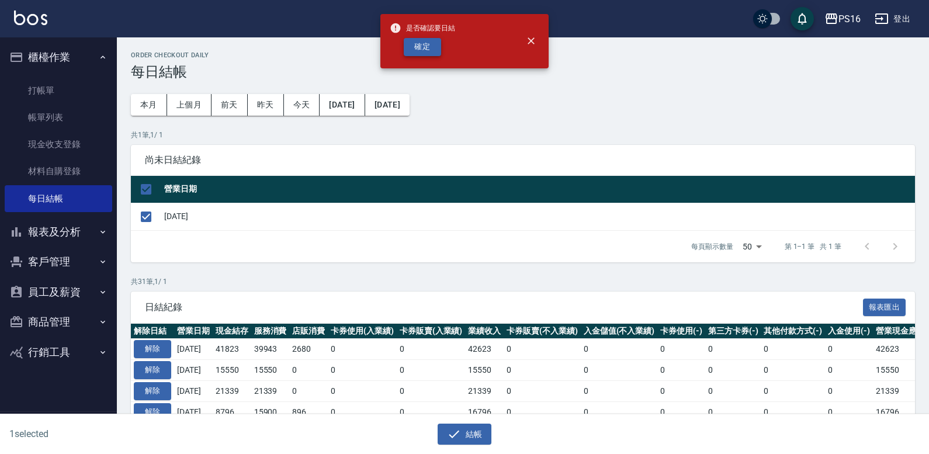
click at [428, 47] on button "確定" at bounding box center [422, 47] width 37 height 18
checkbox input "false"
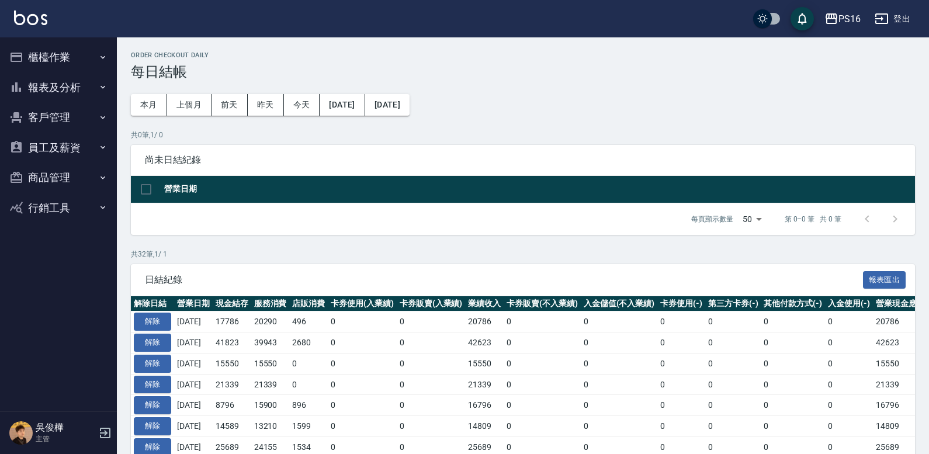
click at [74, 60] on button "櫃檯作業" at bounding box center [59, 57] width 108 height 30
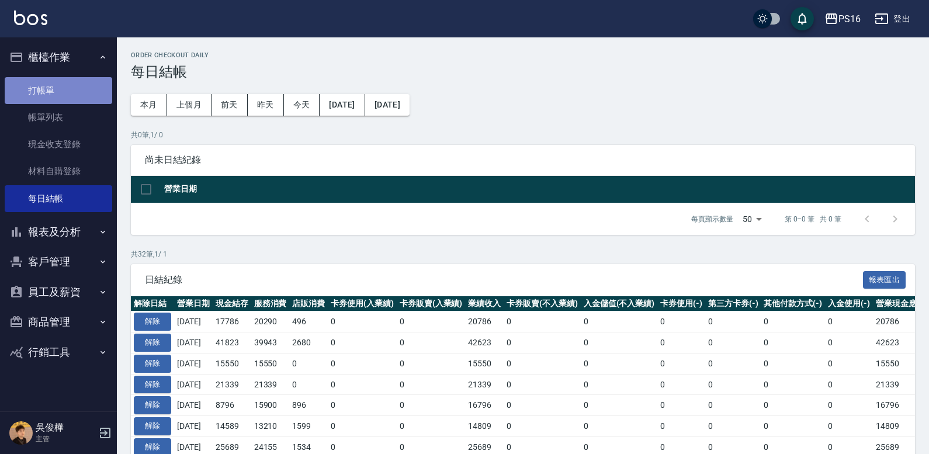
click at [64, 88] on link "打帳單" at bounding box center [59, 90] width 108 height 27
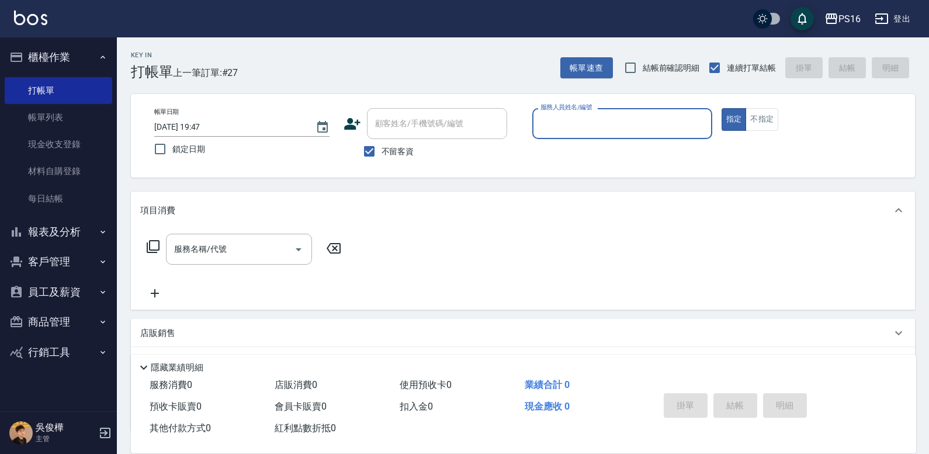
click at [84, 54] on button "櫃檯作業" at bounding box center [59, 57] width 108 height 30
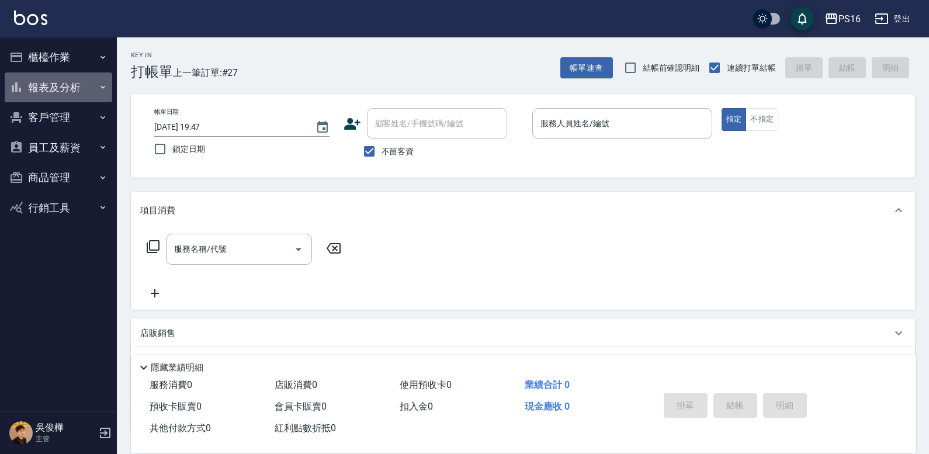
click at [81, 90] on button "報表及分析" at bounding box center [59, 87] width 108 height 30
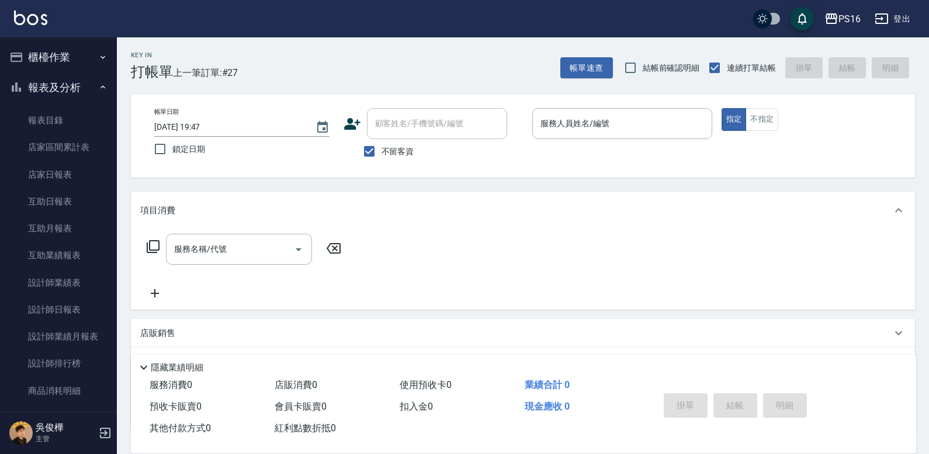
scroll to position [77, 0]
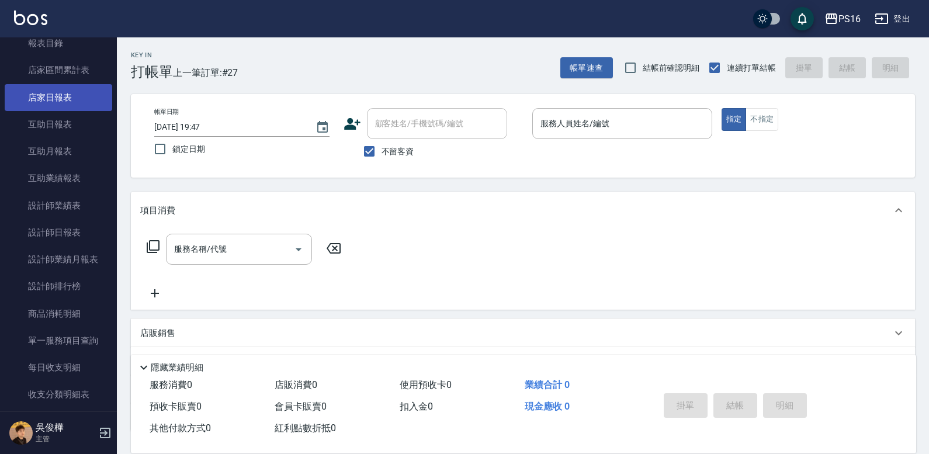
click at [80, 103] on link "店家日報表" at bounding box center [59, 97] width 108 height 27
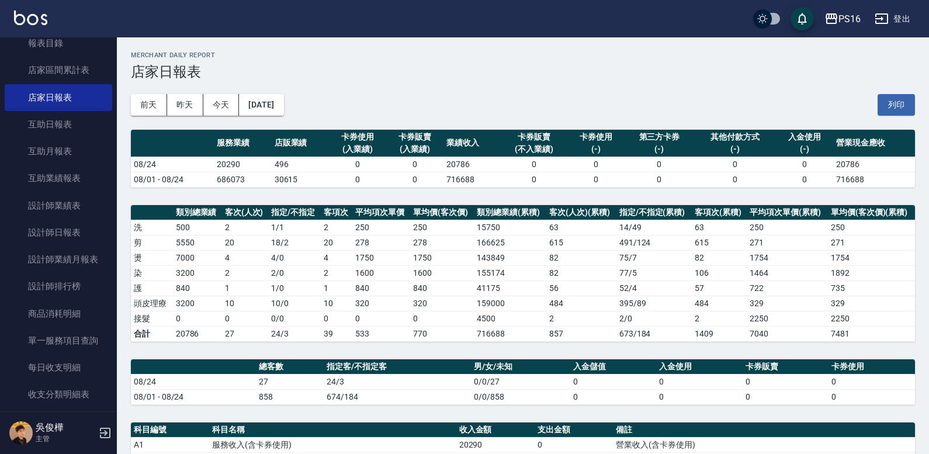
click at [906, 88] on div "前天 昨天 今天 2025/08/24 列印" at bounding box center [523, 105] width 785 height 50
click at [893, 99] on button "列印" at bounding box center [896, 105] width 37 height 22
click at [77, 227] on link "設計師日報表" at bounding box center [59, 232] width 108 height 27
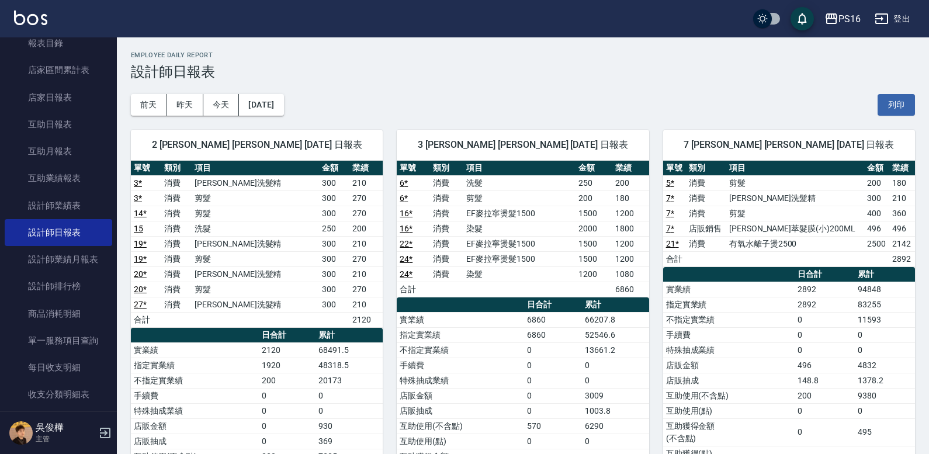
drag, startPoint x: 893, startPoint y: 102, endPoint x: 337, endPoint y: 148, distance: 557.2
click at [893, 102] on button "列印" at bounding box center [896, 105] width 37 height 22
click at [94, 263] on link "設計師業績月報表" at bounding box center [59, 259] width 108 height 27
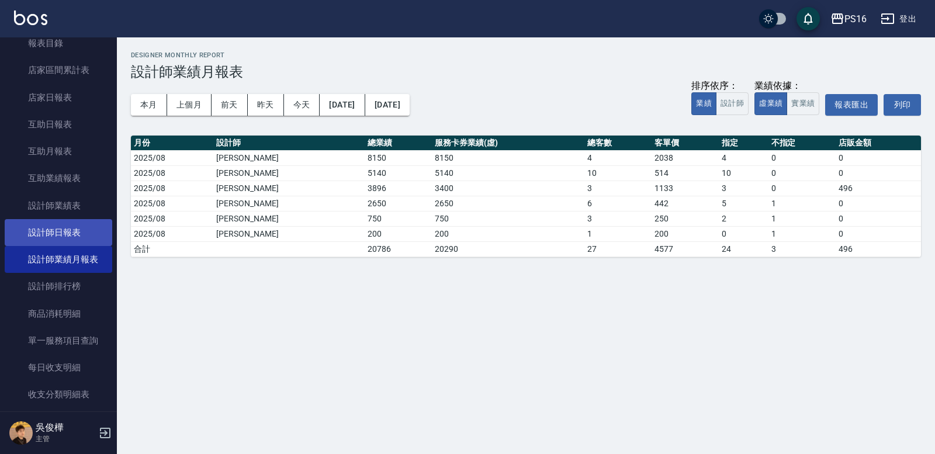
click at [75, 229] on link "設計師日報表" at bounding box center [59, 232] width 108 height 27
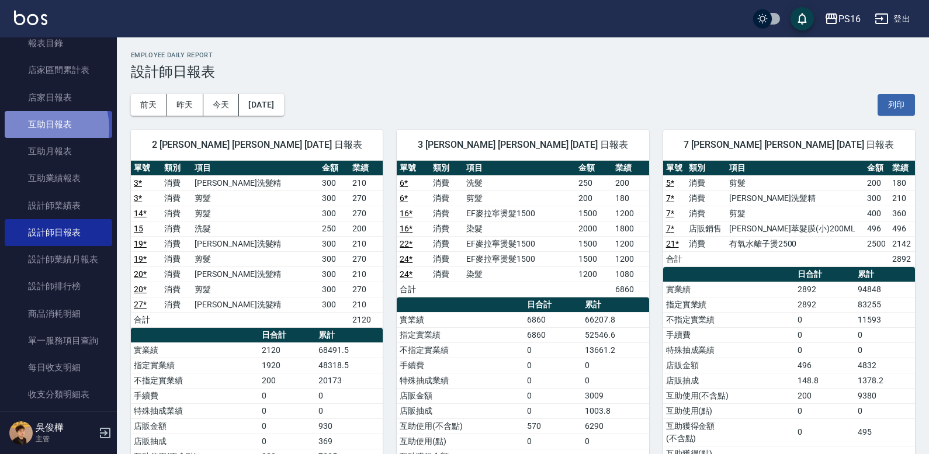
click at [33, 129] on link "互助日報表" at bounding box center [59, 124] width 108 height 27
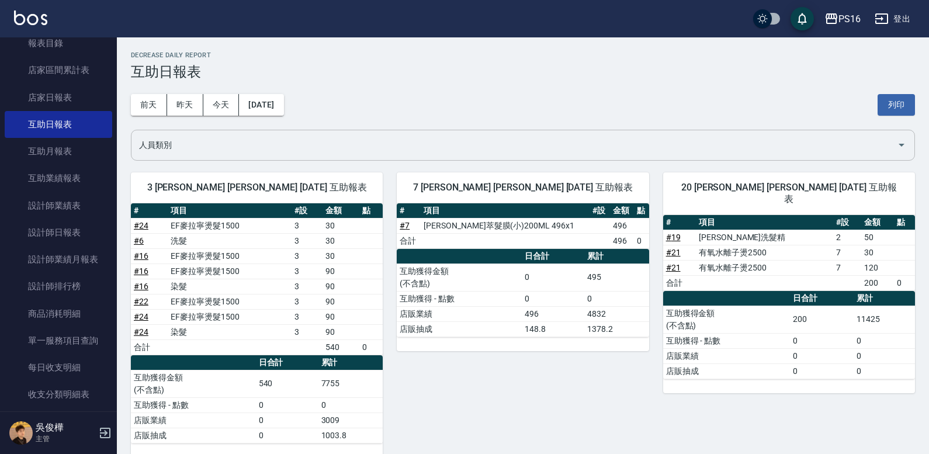
click at [903, 152] on icon "Open" at bounding box center [902, 145] width 14 height 14
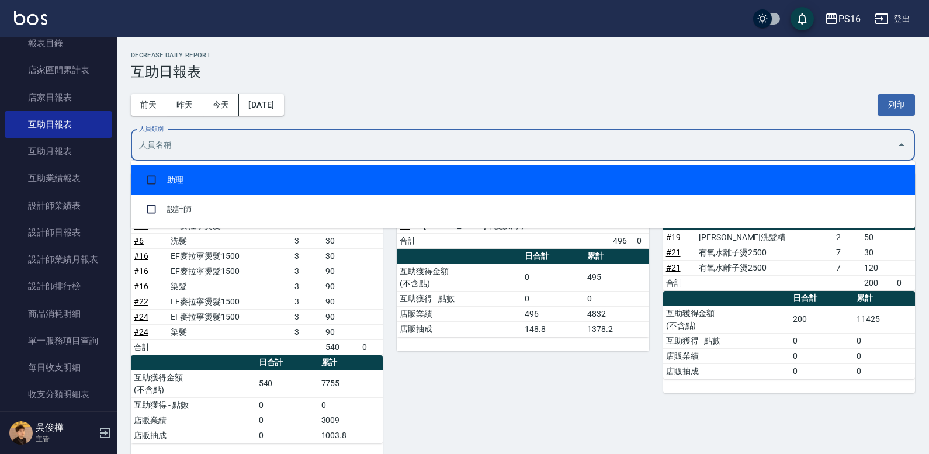
click at [497, 182] on li "助理" at bounding box center [523, 179] width 785 height 29
checkbox input "true"
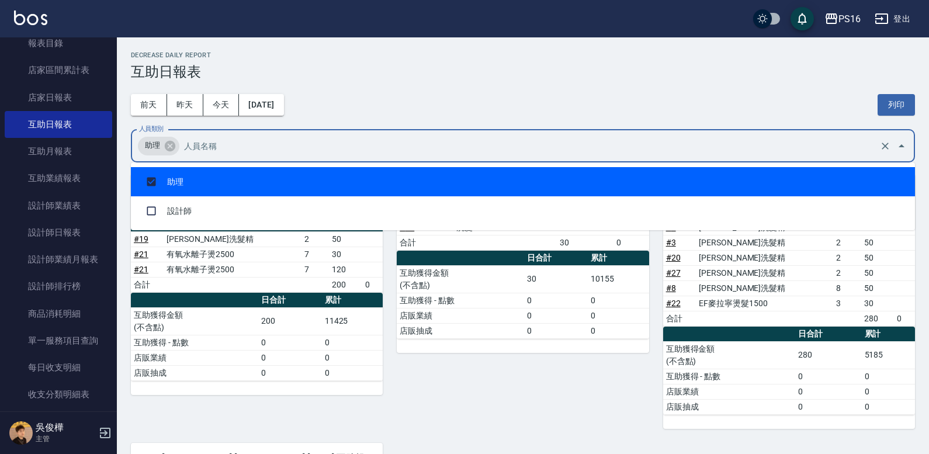
click at [669, 64] on div "Decrease Daily Report 互助日報表" at bounding box center [523, 65] width 785 height 29
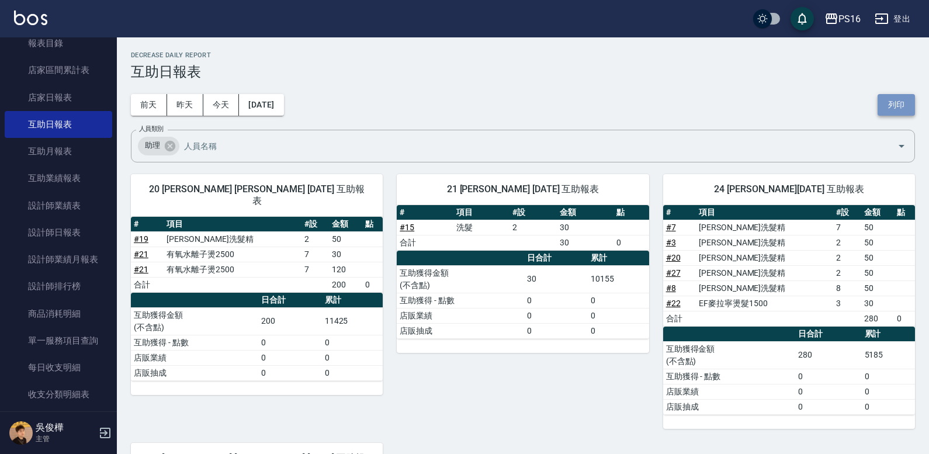
click at [904, 99] on button "列印" at bounding box center [896, 105] width 37 height 22
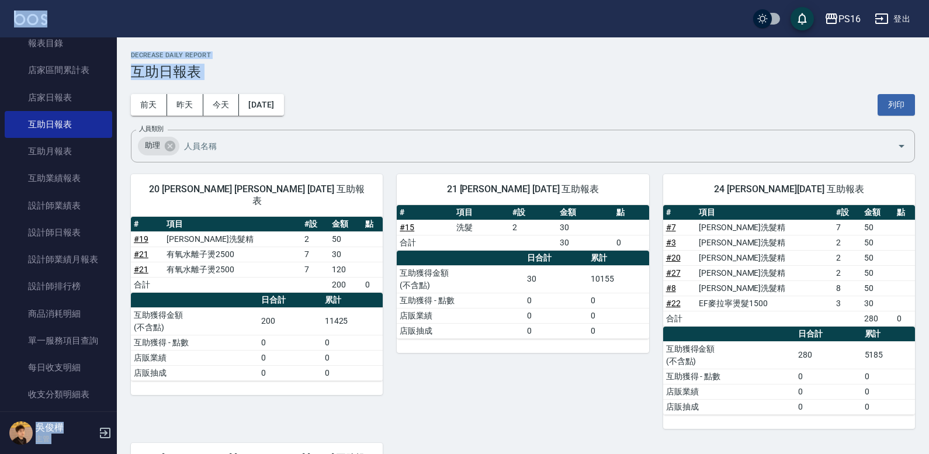
drag, startPoint x: 118, startPoint y: 91, endPoint x: 130, endPoint y: 70, distance: 24.4
click at [133, 28] on div "PS16 登出 櫃檯作業 打帳單 帳單列表 現金收支登錄 材料自購登錄 每日結帳 報表及分析 報表目錄 店家區間累計表 店家日報表 互助日報表 互助月報表 互…" at bounding box center [464, 354] width 929 height 709
drag, startPoint x: 120, startPoint y: 67, endPoint x: 121, endPoint y: 75, distance: 7.6
click at [120, 68] on div "PS16 2025-08-24 互助日報表 列印時間： 2025-08-24-19:49 Decrease Daily Report 互助日報表 前天 昨天 …" at bounding box center [523, 372] width 813 height 671
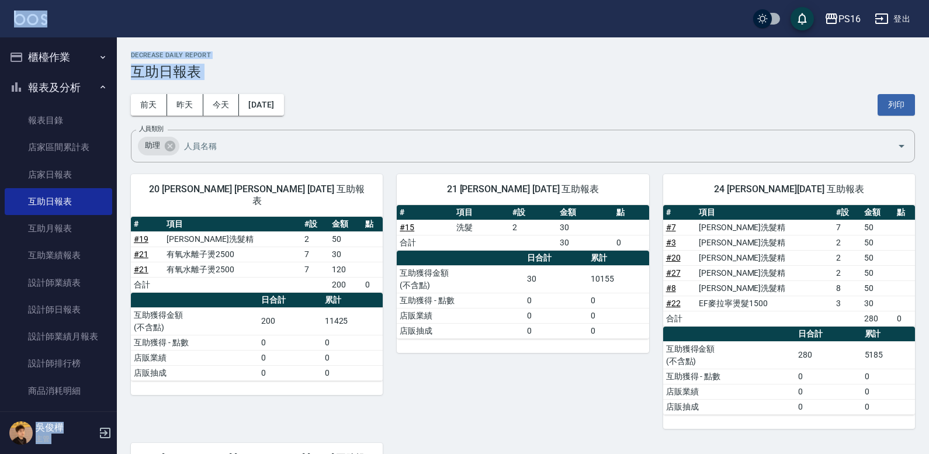
click at [88, 79] on button "報表及分析" at bounding box center [59, 87] width 108 height 30
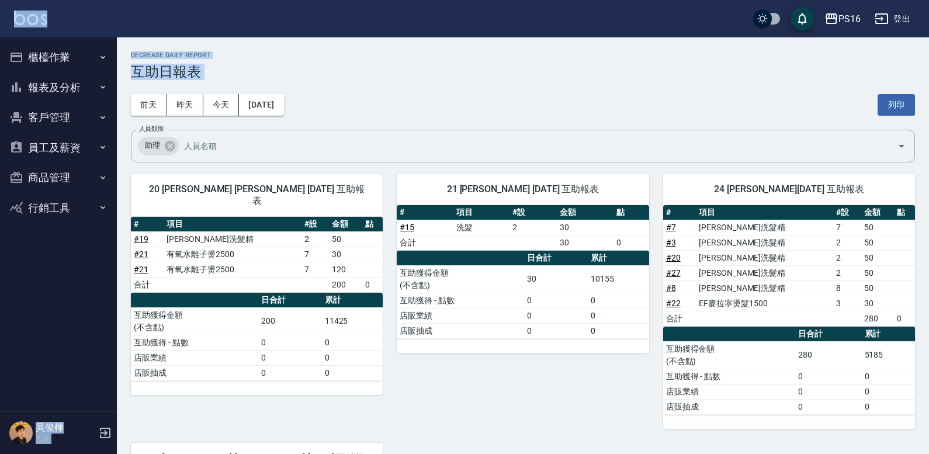
drag, startPoint x: 87, startPoint y: 56, endPoint x: 82, endPoint y: 84, distance: 28.0
click at [87, 58] on button "櫃檯作業" at bounding box center [59, 57] width 108 height 30
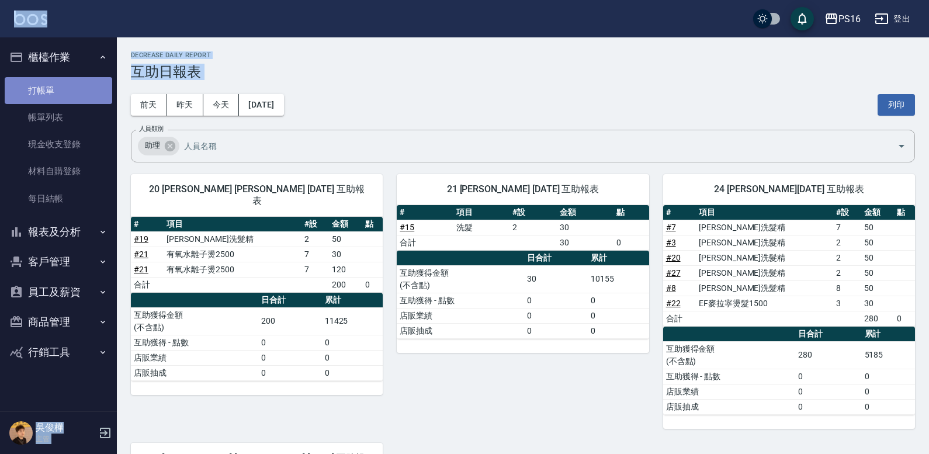
drag, startPoint x: 75, startPoint y: 88, endPoint x: 78, endPoint y: 94, distance: 6.8
click at [75, 89] on link "打帳單" at bounding box center [59, 90] width 108 height 27
